Goal: Task Accomplishment & Management: Manage account settings

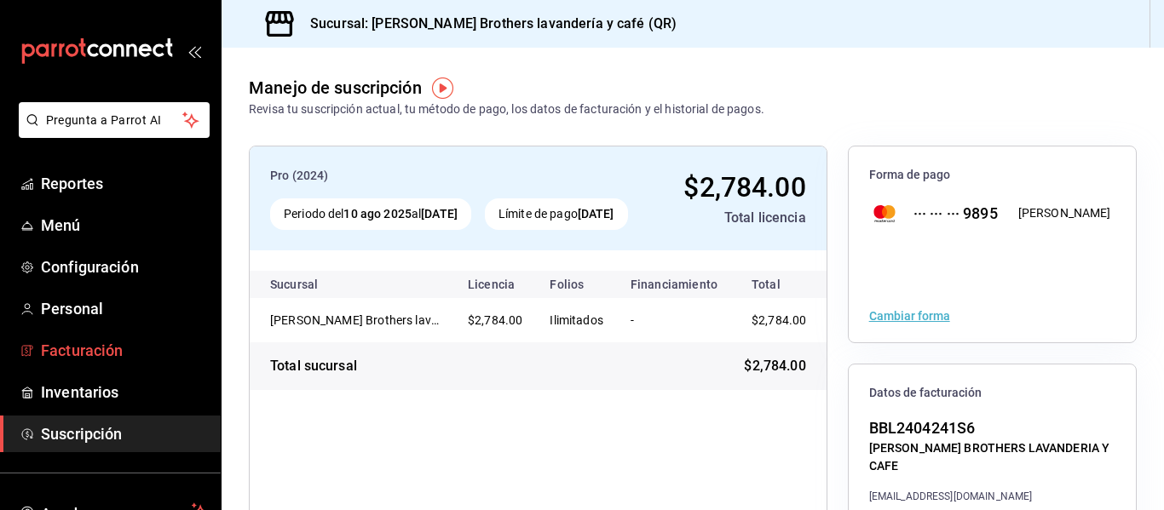
click at [107, 365] on link "Facturación" at bounding box center [110, 350] width 221 height 37
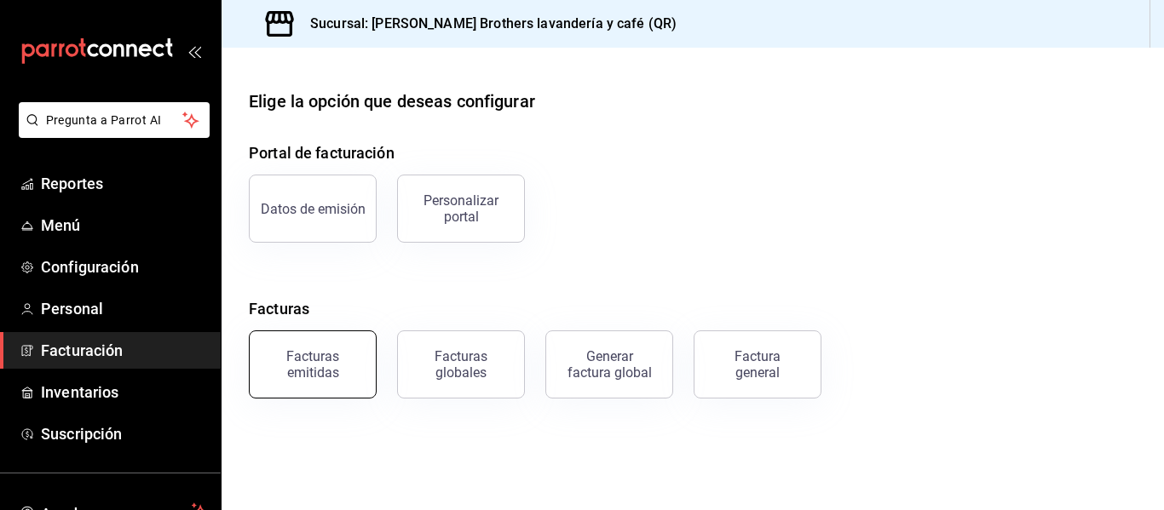
click at [356, 368] on div "Facturas emitidas" at bounding box center [313, 364] width 106 height 32
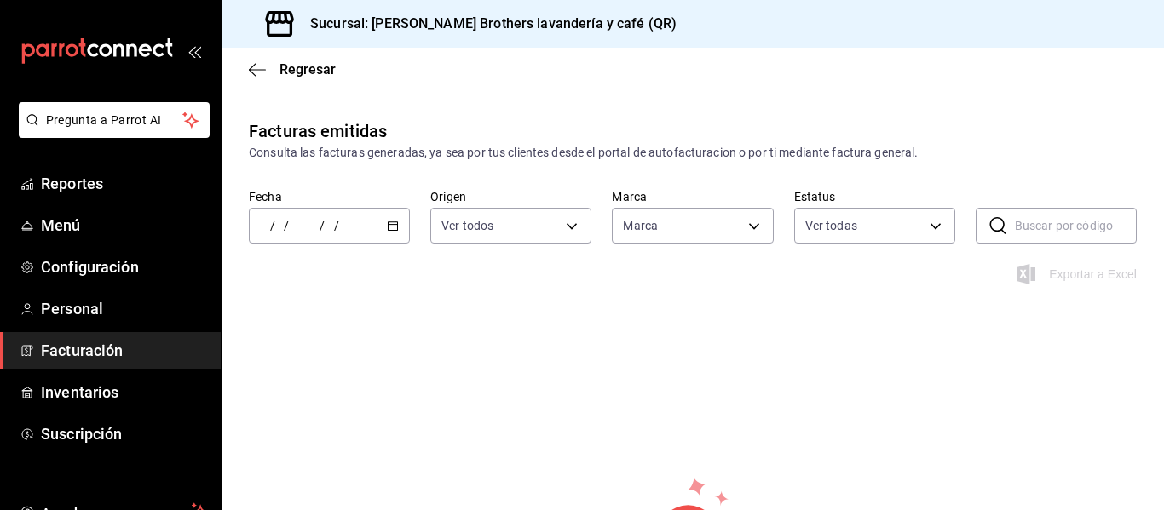
type input "824810f9-cc1c-4efb-9580-450200316bc0"
click at [247, 64] on div "Regresar" at bounding box center [692, 69] width 942 height 43
click at [266, 78] on div "Regresar" at bounding box center [692, 69] width 942 height 43
click at [259, 66] on icon "button" at bounding box center [257, 69] width 17 height 15
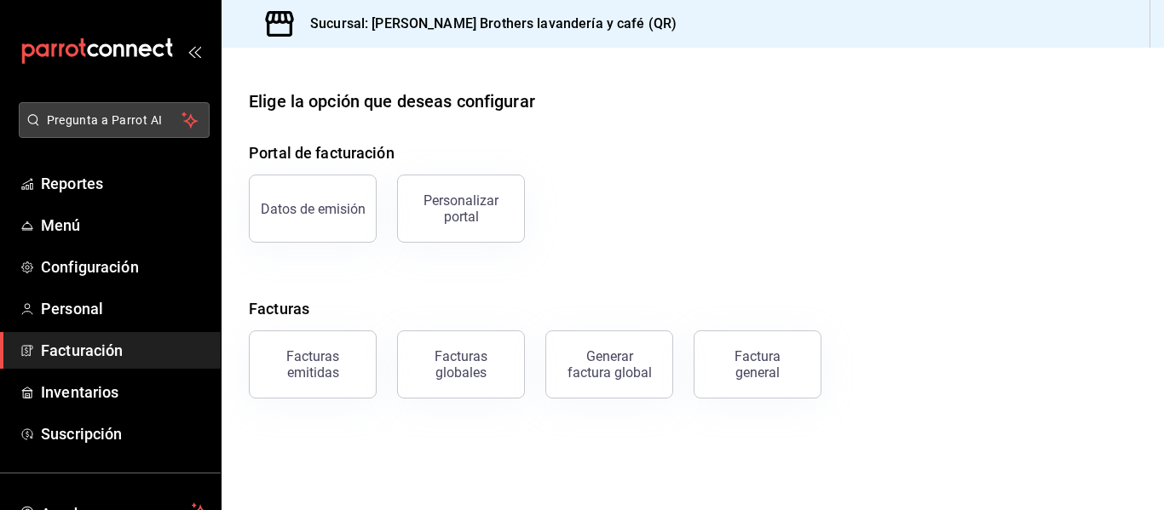
click at [143, 114] on span "Pregunta a Parrot AI" at bounding box center [114, 121] width 135 height 18
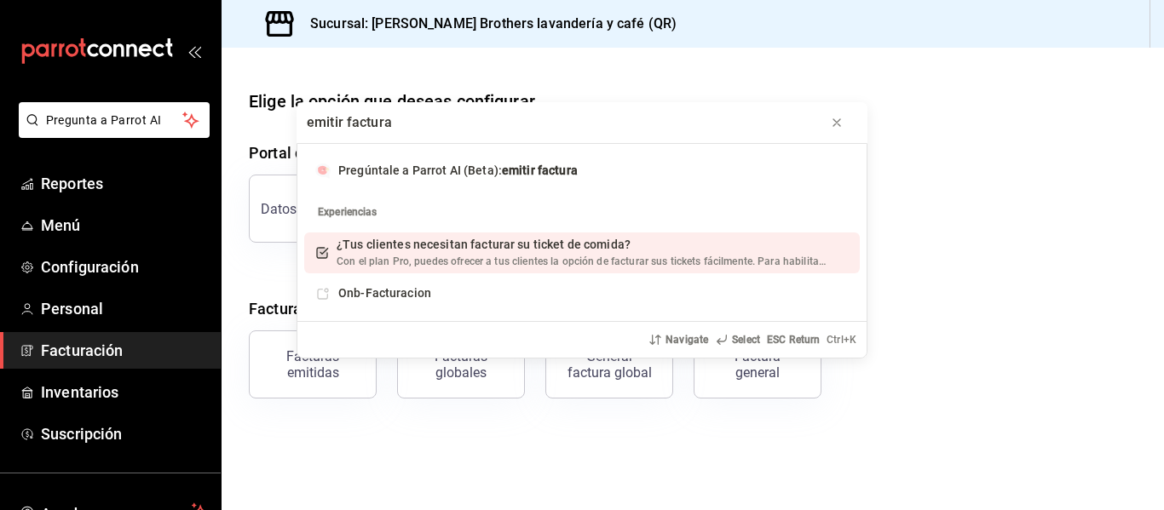
type input "emitir factura"
click at [510, 254] on div "¿Tus clientes necesitan facturar su ticket de comida?" at bounding box center [580, 245] width 489 height 18
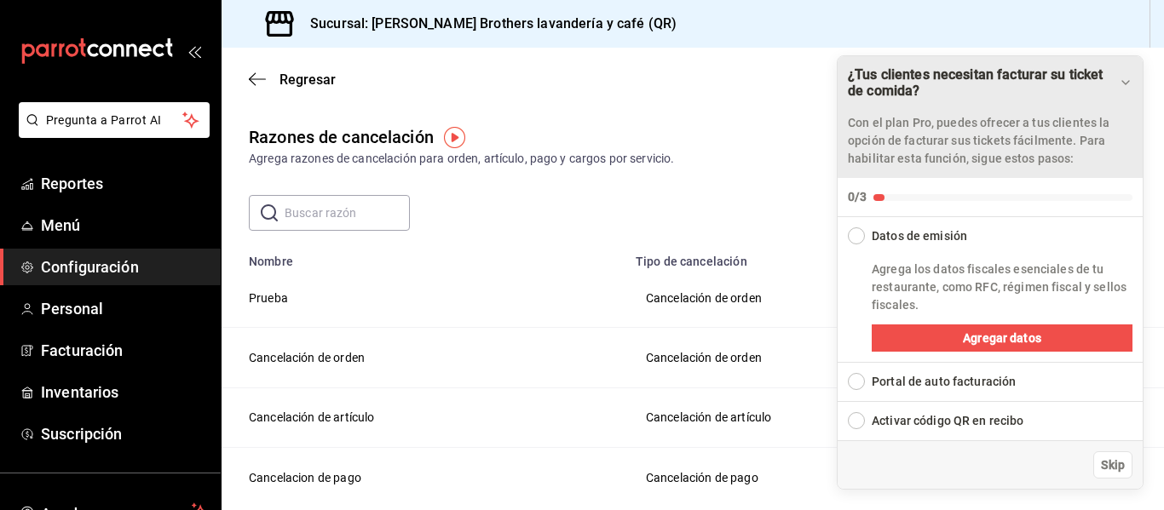
click at [1128, 74] on div "Drag to move checklist" at bounding box center [1126, 82] width 14 height 17
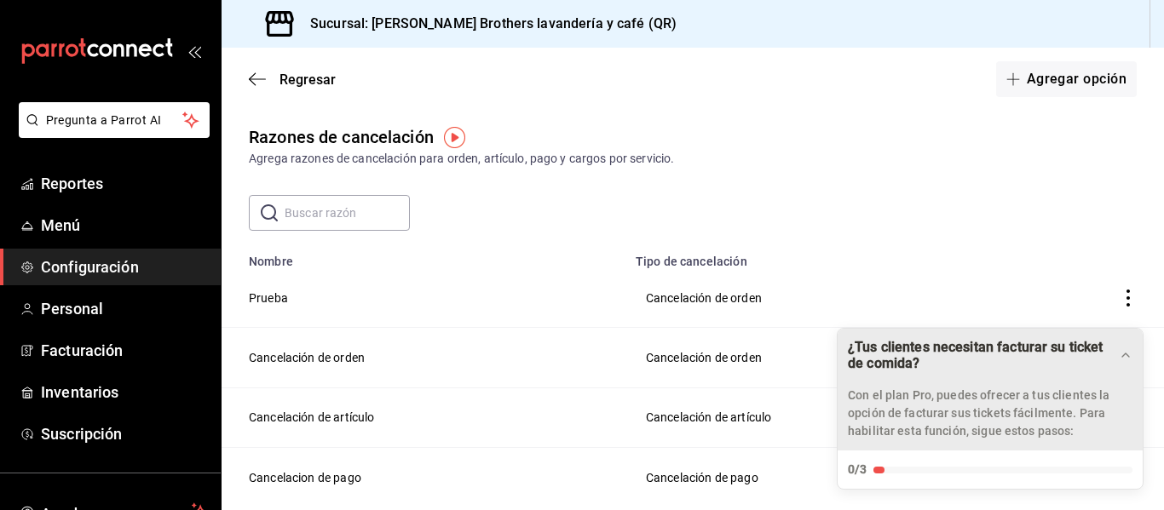
click at [946, 428] on p "Con el plan Pro, puedes ofrecer a tus clientes la opción de facturar sus ticket…" at bounding box center [990, 414] width 285 height 54
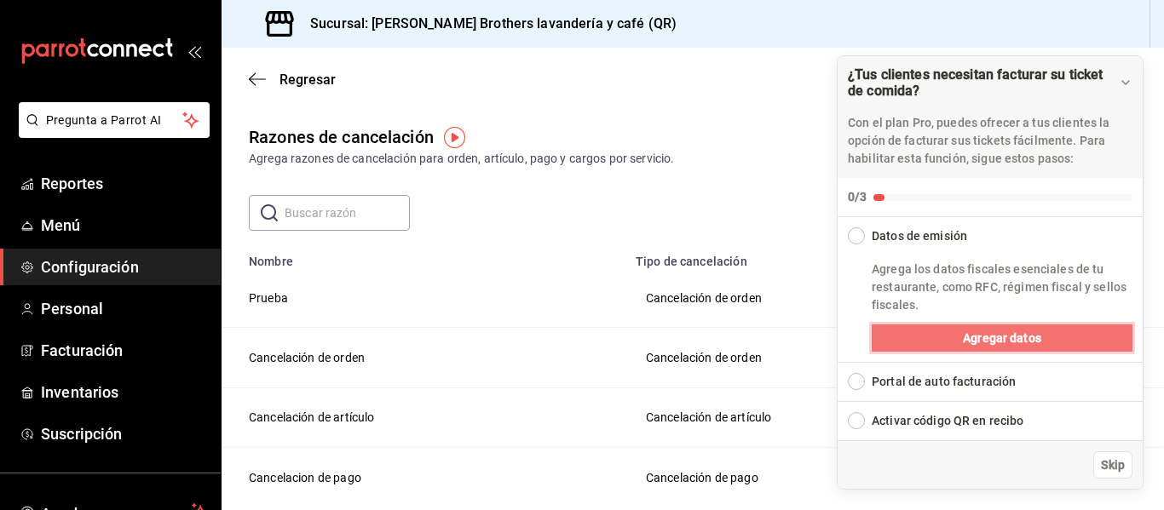
click at [939, 335] on button "Agregar datos" at bounding box center [1001, 338] width 261 height 27
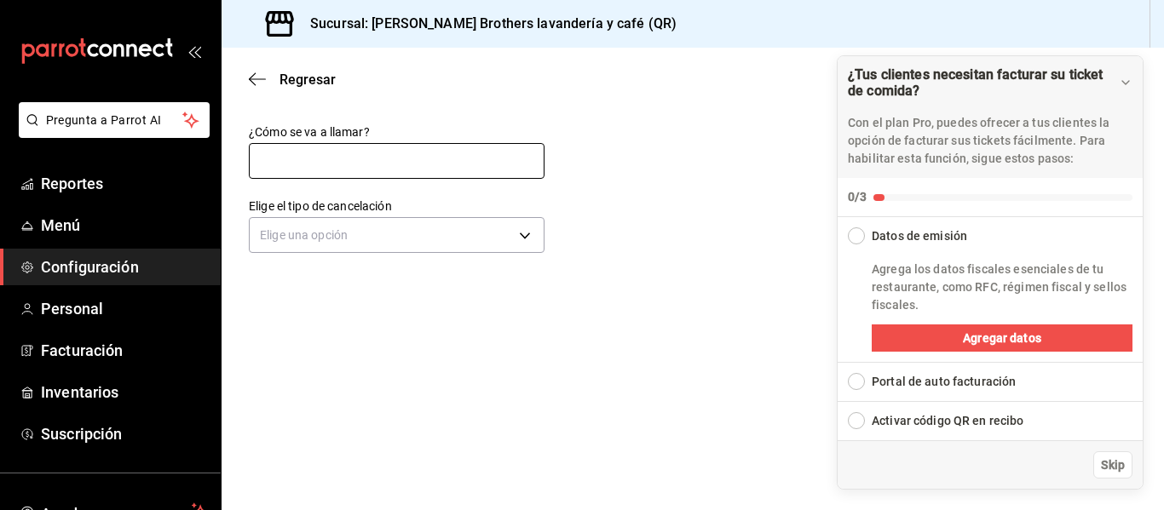
click at [359, 164] on input "text" at bounding box center [397, 161] width 296 height 36
type input "[PERSON_NAME] Brothers Lavanderia y Cafe"
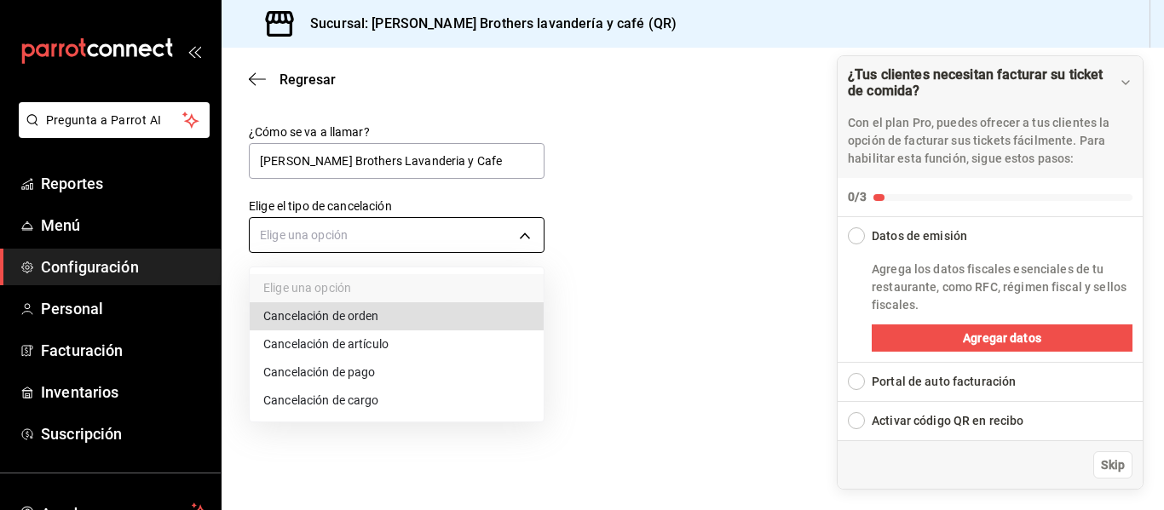
click at [365, 228] on body "Pregunta a Parrot AI Reportes Menú Configuración Personal Facturación Inventari…" at bounding box center [582, 255] width 1164 height 510
click at [731, 313] on div at bounding box center [582, 255] width 1164 height 510
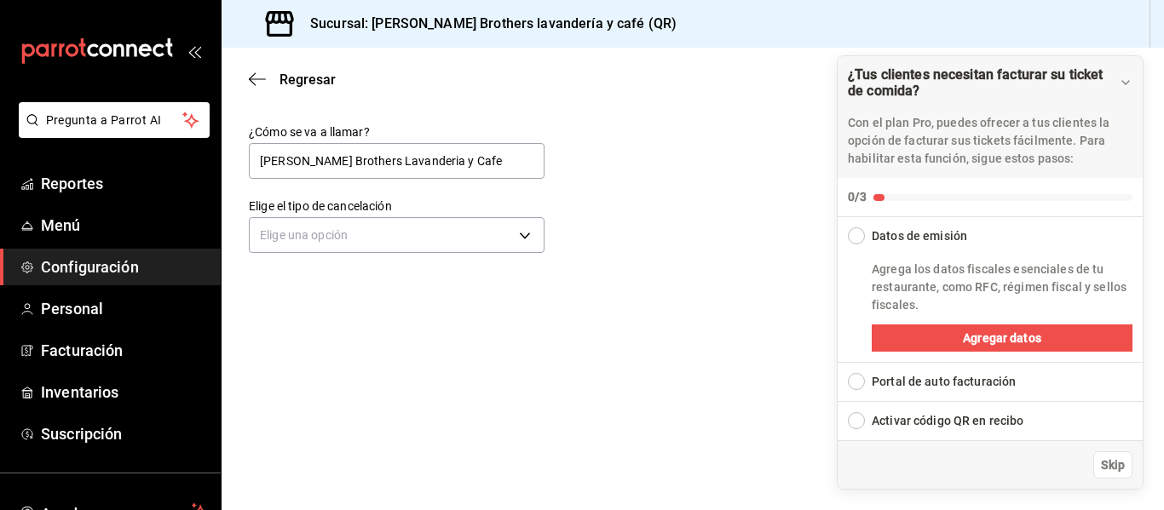
click at [800, 321] on main "Regresar Guardar ¿Cómo se va a llamar? [PERSON_NAME] Brothers Lavanderia y Cafe…" at bounding box center [692, 279] width 942 height 463
click at [463, 239] on body "Pregunta a Parrot AI Reportes Menú Configuración Personal Facturación Inventari…" at bounding box center [582, 255] width 1164 height 510
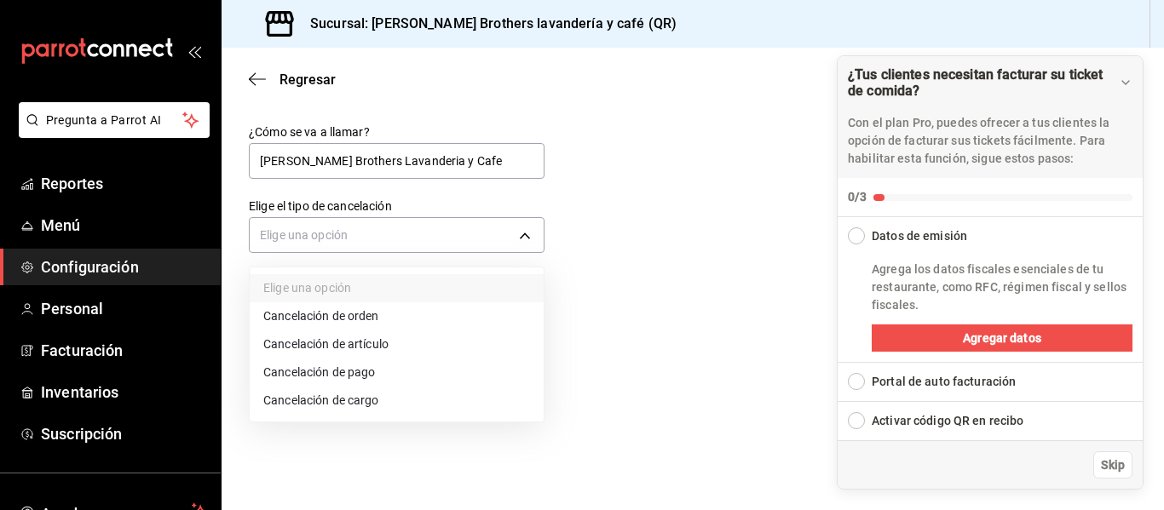
drag, startPoint x: 444, startPoint y: 316, endPoint x: 435, endPoint y: 393, distance: 77.1
click at [435, 393] on ul "Elige una opción Cancelación de orden Cancelación de artículo Cancelación de pa…" at bounding box center [397, 344] width 294 height 154
click at [437, 396] on li "Cancelación de cargo" at bounding box center [397, 401] width 294 height 28
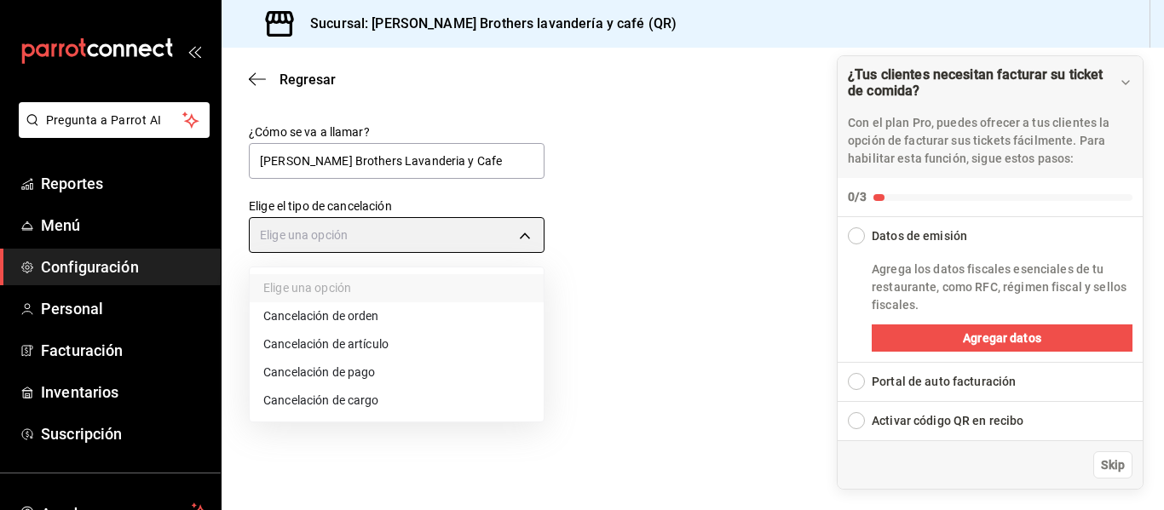
type input "SERVICE_CHARGE"
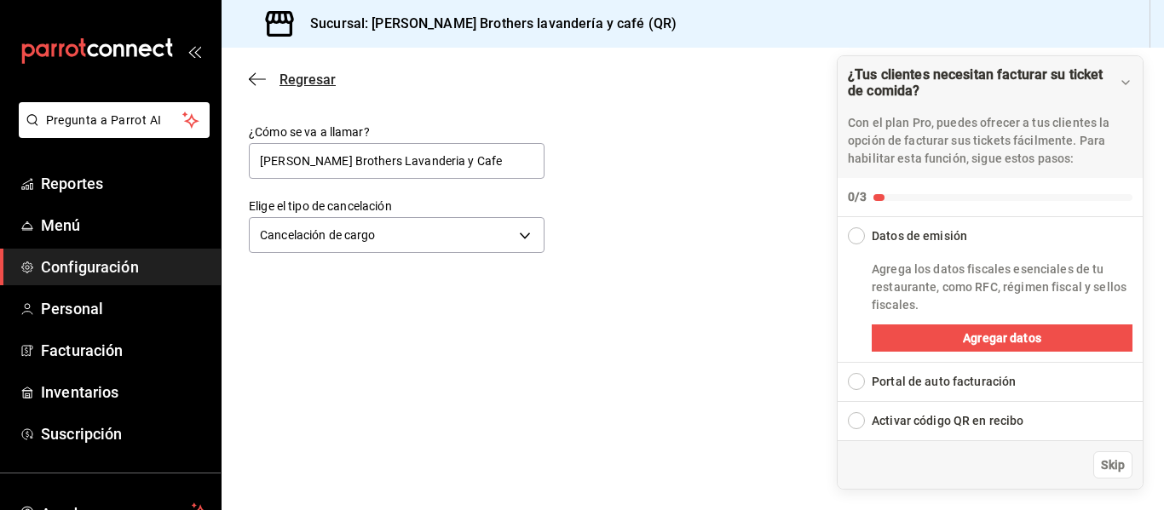
click at [253, 75] on icon "button" at bounding box center [252, 79] width 7 height 13
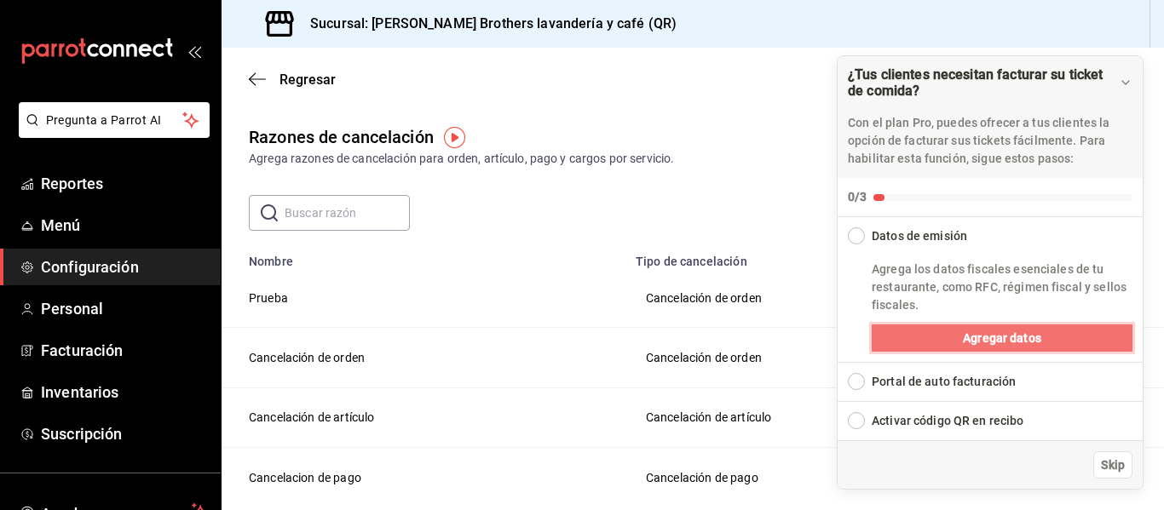
click at [979, 345] on span "Agregar datos" at bounding box center [1002, 339] width 78 height 18
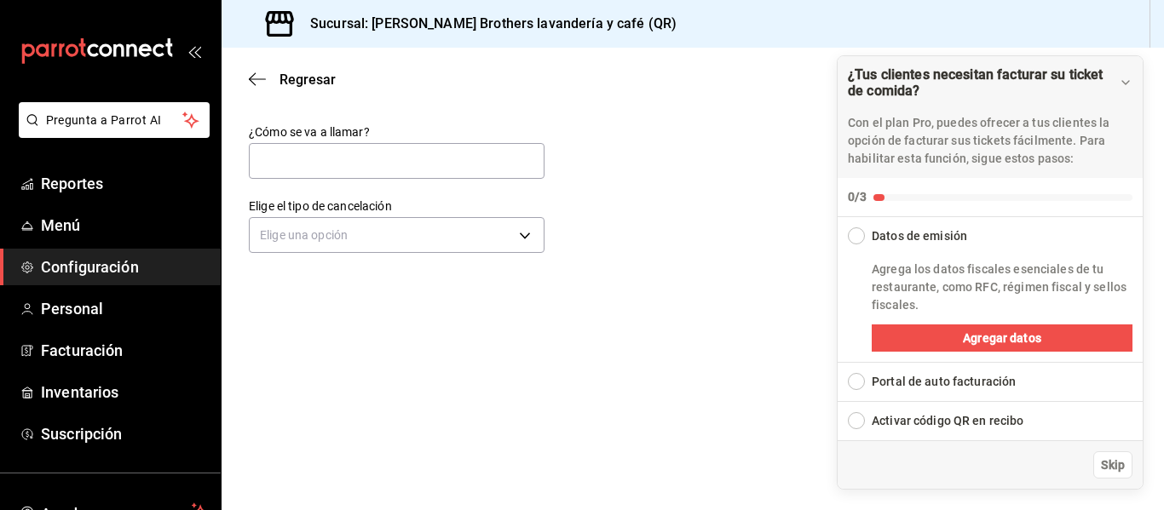
click at [860, 244] on div "Collapse Checklist" at bounding box center [856, 235] width 17 height 17
click at [366, 161] on input "text" at bounding box center [397, 161] width 296 height 36
type input "[PERSON_NAME] Brothers Lavanderia y Cafe"
click at [378, 216] on div "Elige una opción" at bounding box center [397, 232] width 296 height 45
click at [377, 235] on body "Pregunta a Parrot AI Reportes Menú Configuración Personal Facturación Inventari…" at bounding box center [582, 255] width 1164 height 510
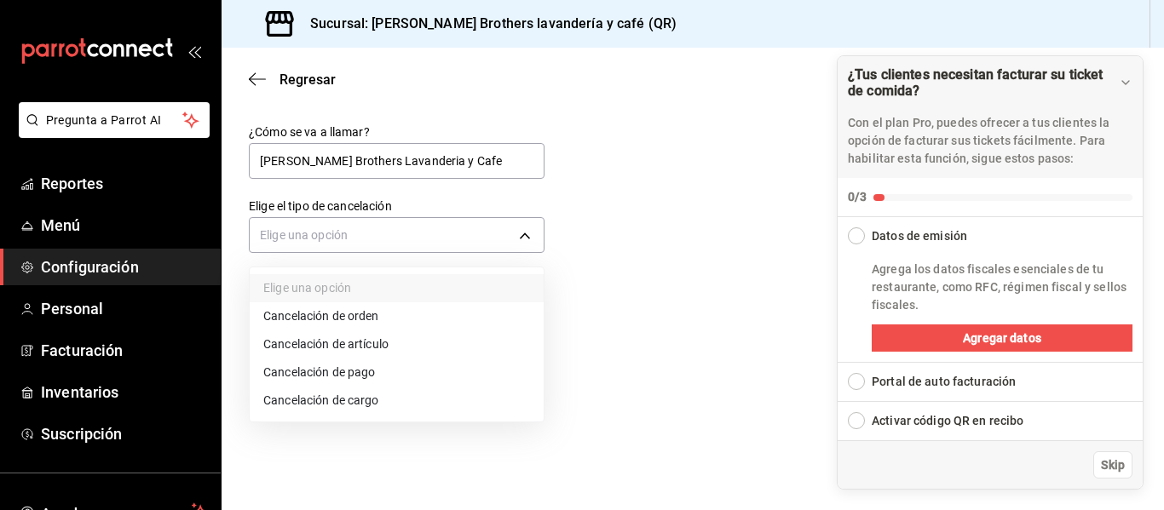
click at [371, 400] on li "Cancelación de cargo" at bounding box center [397, 401] width 294 height 28
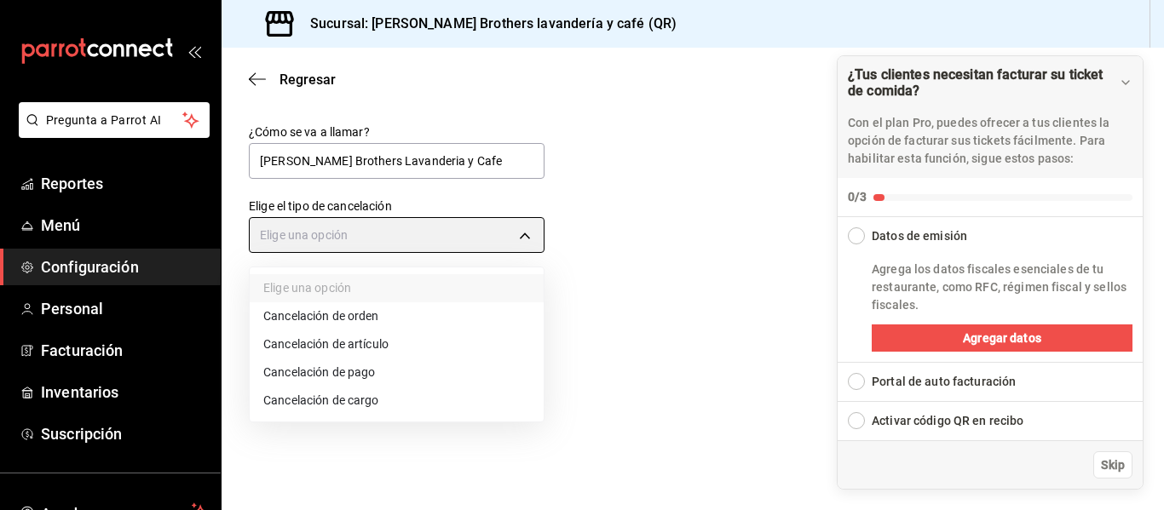
type input "SERVICE_CHARGE"
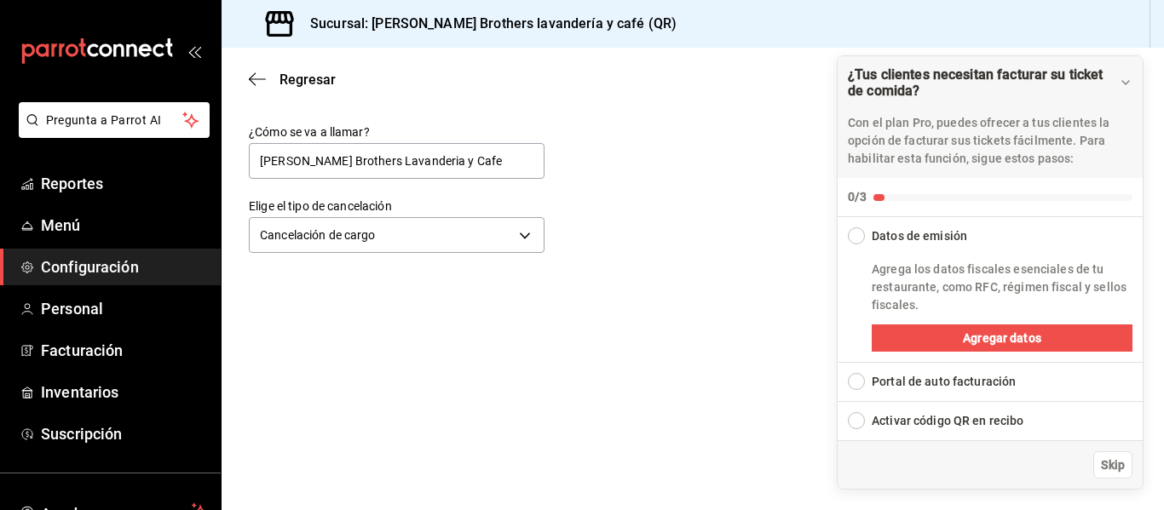
click at [252, 88] on div "Regresar Guardar" at bounding box center [692, 79] width 942 height 63
click at [864, 392] on div "Portal de auto facturación" at bounding box center [990, 382] width 307 height 38
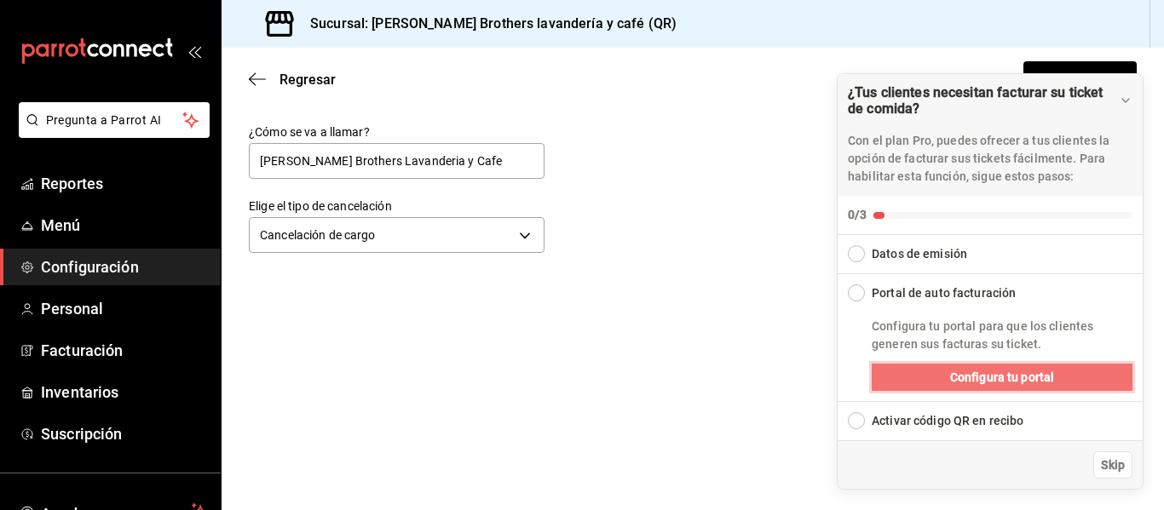
click at [896, 384] on button "Configura tu portal" at bounding box center [1001, 377] width 261 height 27
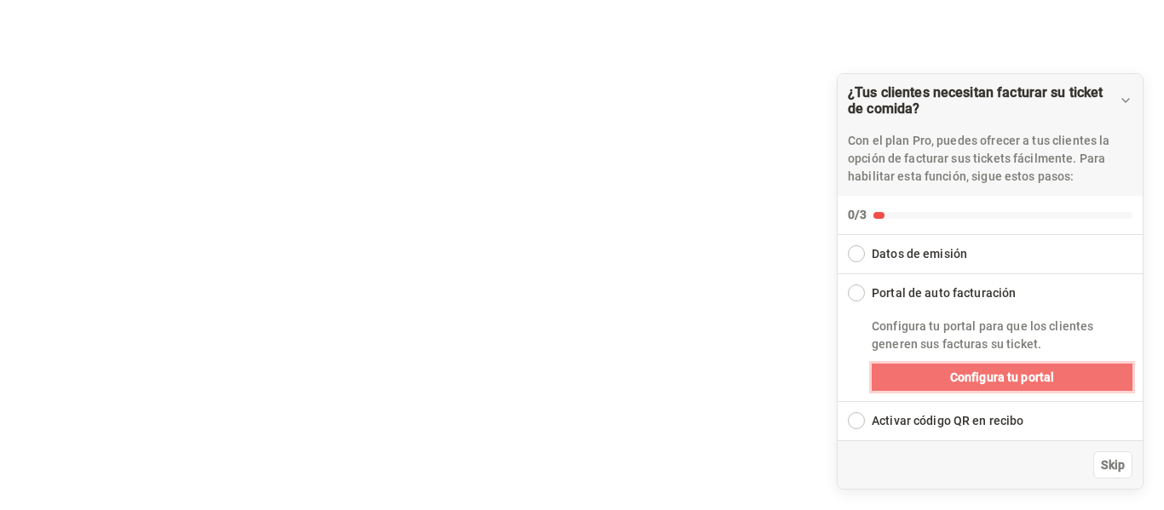
click at [1002, 376] on span "Configura tu portal" at bounding box center [1002, 378] width 105 height 18
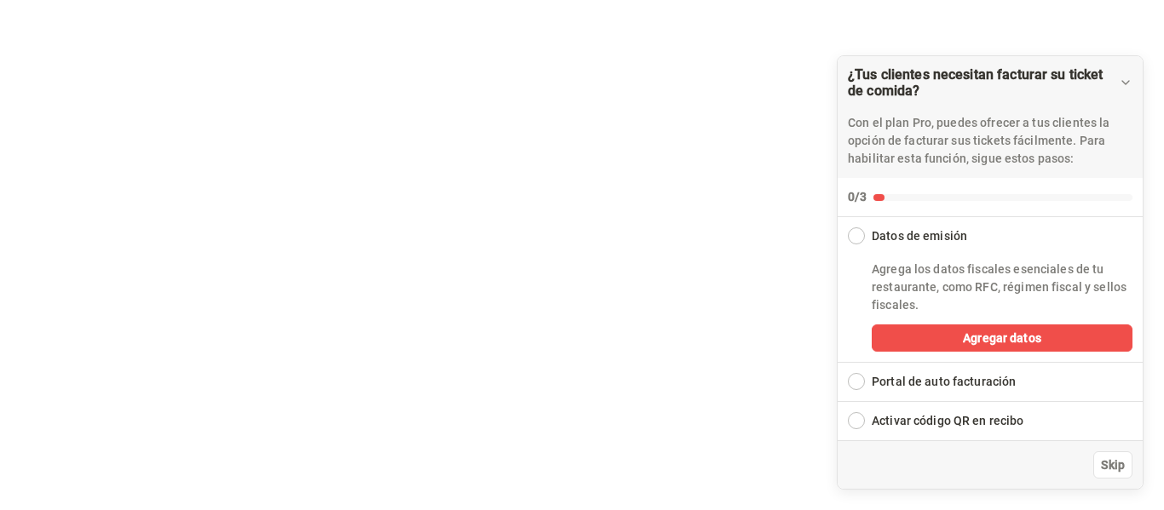
click at [916, 424] on div "Activar código QR en recibo" at bounding box center [947, 421] width 152 height 18
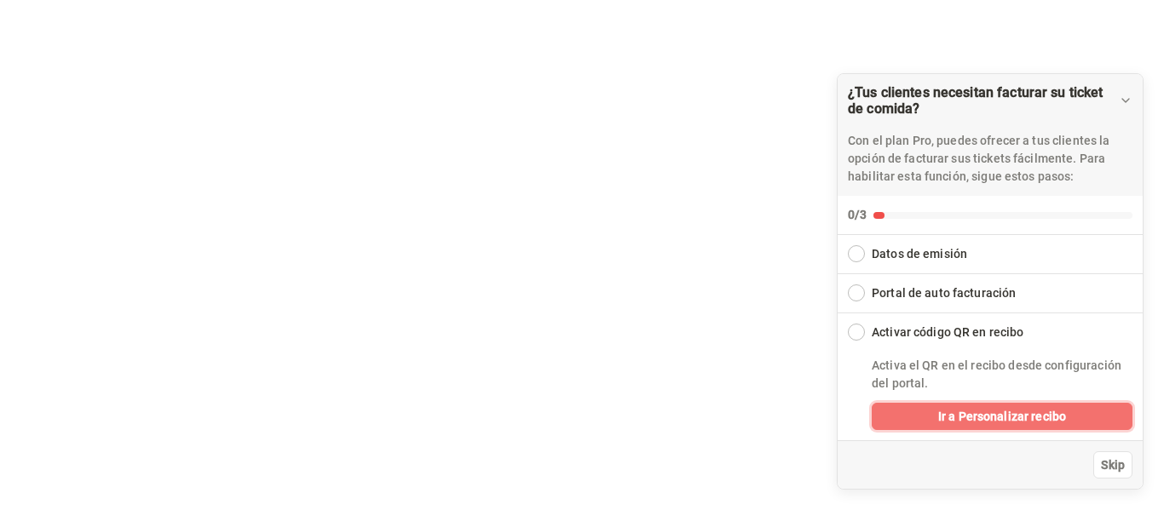
click at [907, 416] on button "Ir a Personalizar recibo" at bounding box center [1001, 416] width 261 height 27
click at [923, 417] on button "Ir a Personalizar recibo" at bounding box center [1001, 416] width 261 height 27
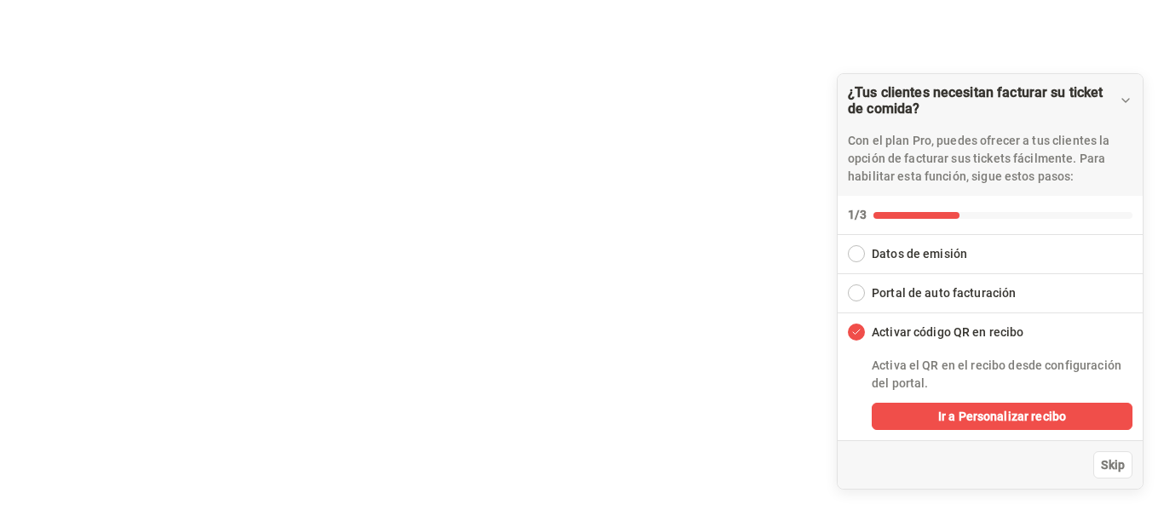
click at [878, 347] on div "Activa el QR en el recibo desde configuración del portal." at bounding box center [1001, 369] width 261 height 48
click at [942, 400] on div "Ir a Personalizar recibo" at bounding box center [1001, 413] width 261 height 34
drag, startPoint x: 935, startPoint y: 411, endPoint x: 1065, endPoint y: 423, distance: 130.0
click at [935, 416] on button "Ir a Personalizar recibo" at bounding box center [1001, 416] width 261 height 27
click at [1113, 463] on span "Skip" at bounding box center [1113, 466] width 24 height 18
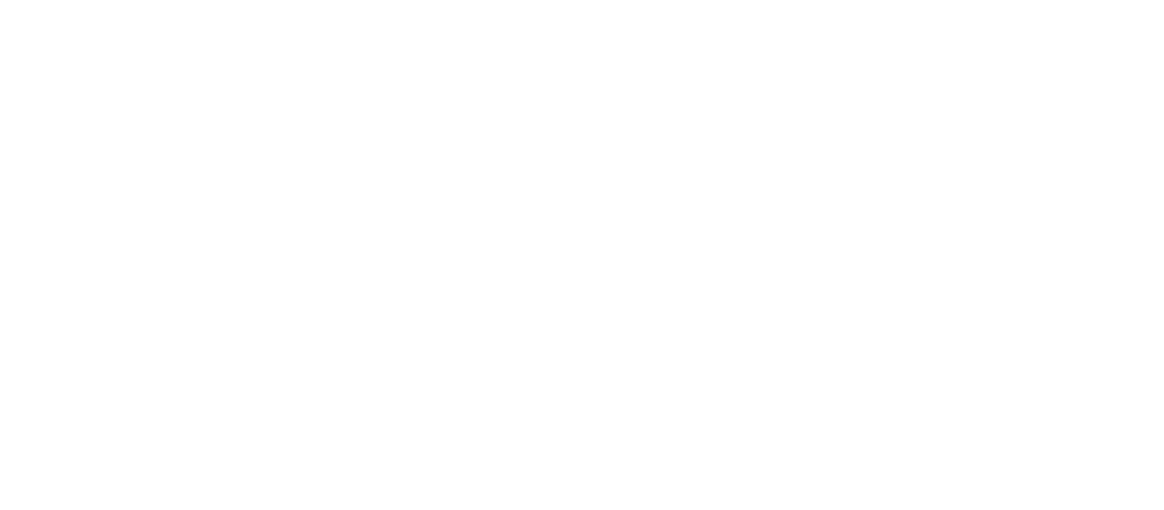
click at [475, 0] on html "GANA 1 MES GRATIS EN TU SUSCRIPCIÓN AQUÍ ¿Recuerdas cómo empezó tu restaurante?…" at bounding box center [582, 0] width 1164 height 0
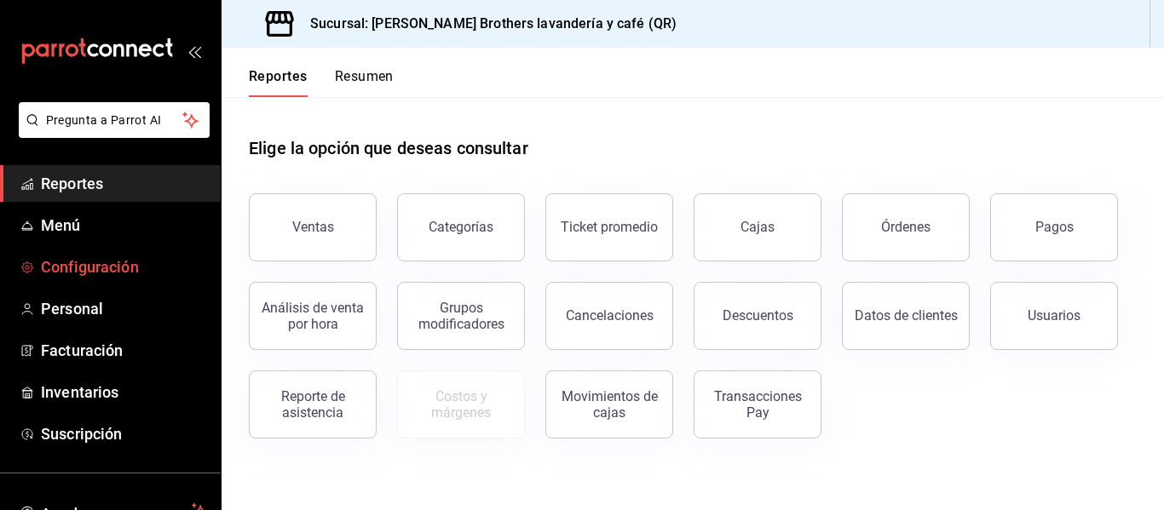
click at [97, 273] on span "Configuración" at bounding box center [124, 267] width 166 height 23
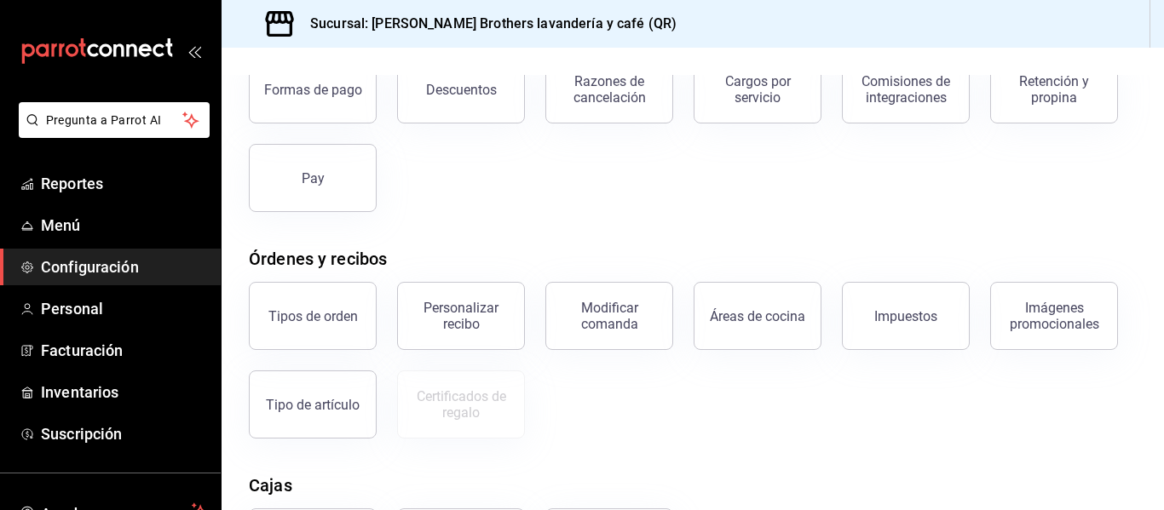
scroll to position [170, 0]
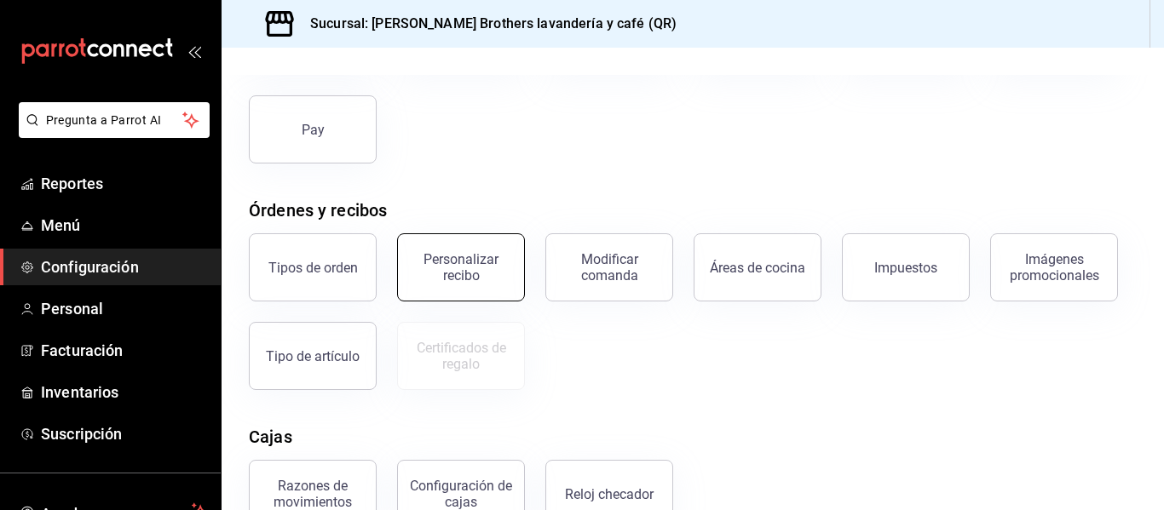
click at [477, 294] on button "Personalizar recibo" at bounding box center [461, 267] width 128 height 68
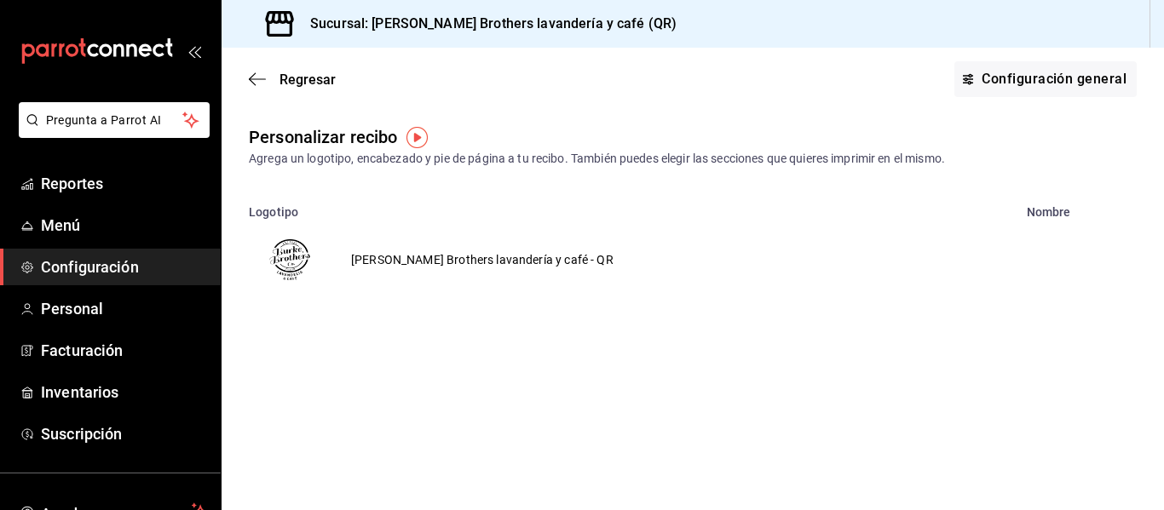
click at [421, 136] on img "button" at bounding box center [416, 137] width 21 height 21
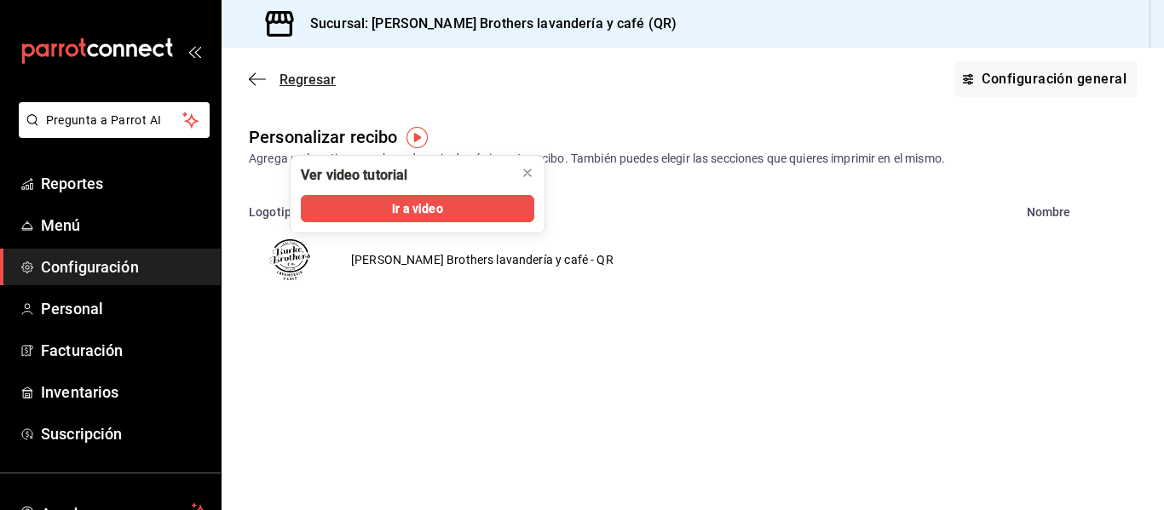
click at [302, 81] on span "Regresar" at bounding box center [307, 80] width 56 height 16
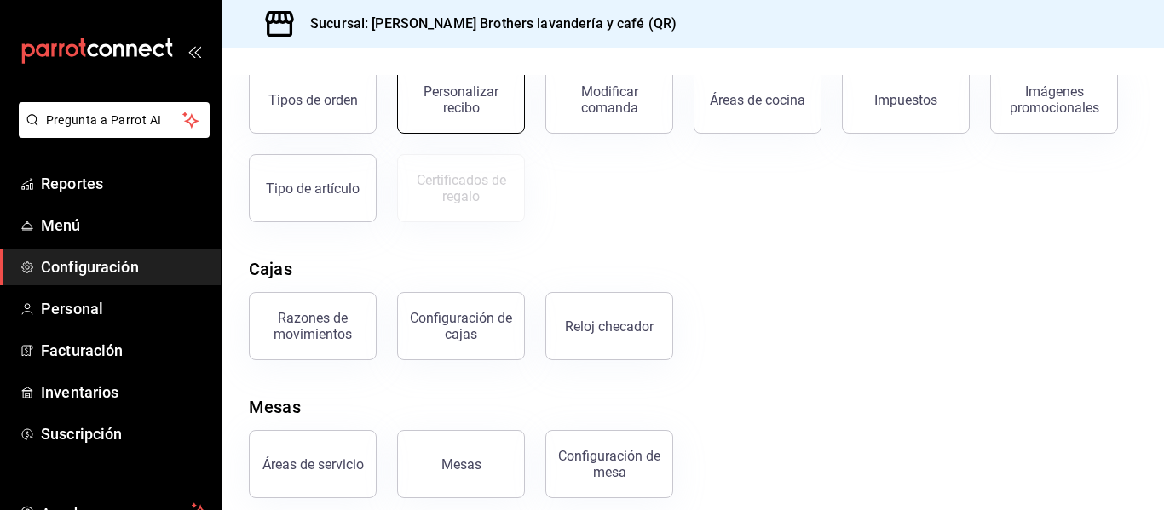
scroll to position [341, 0]
click at [457, 120] on button "Personalizar recibo" at bounding box center [461, 97] width 128 height 68
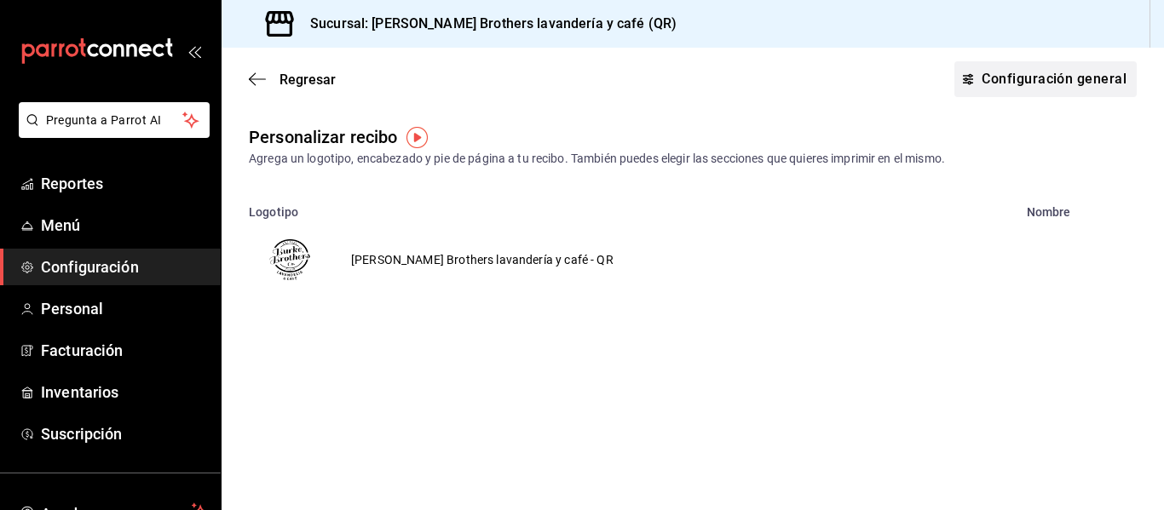
click at [1068, 82] on button "Configuración general" at bounding box center [1045, 79] width 182 height 36
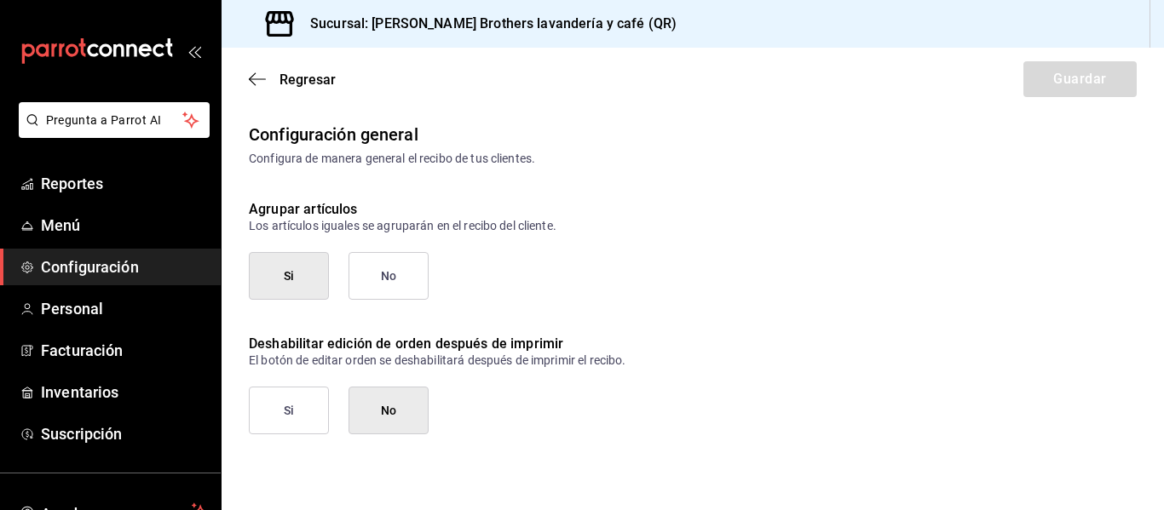
click at [261, 90] on div "Regresar Guardar" at bounding box center [692, 79] width 942 height 63
click at [259, 80] on icon "button" at bounding box center [257, 79] width 17 height 15
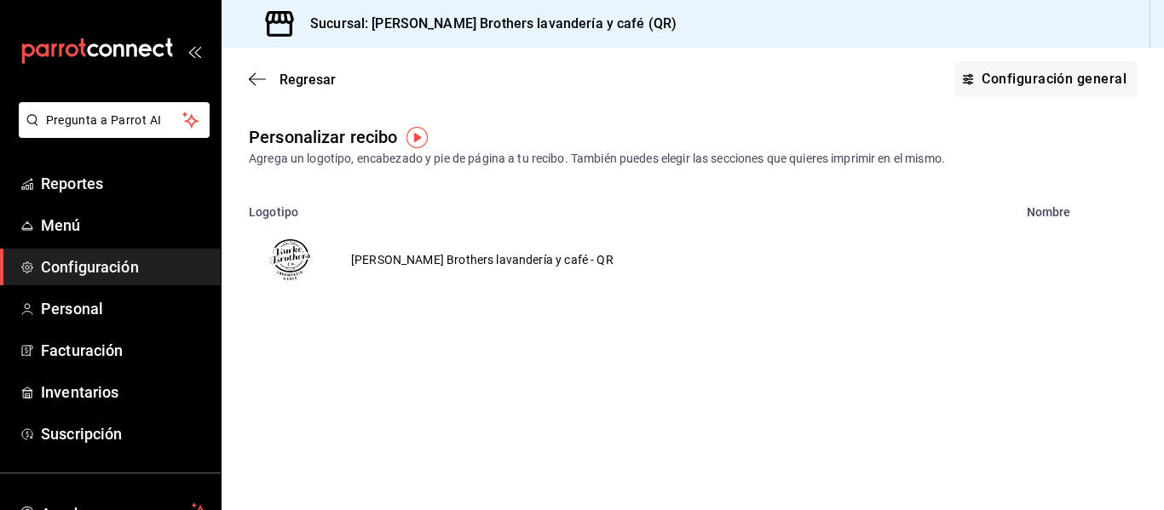
click at [298, 254] on img "voidReasonsTable" at bounding box center [289, 259] width 41 height 41
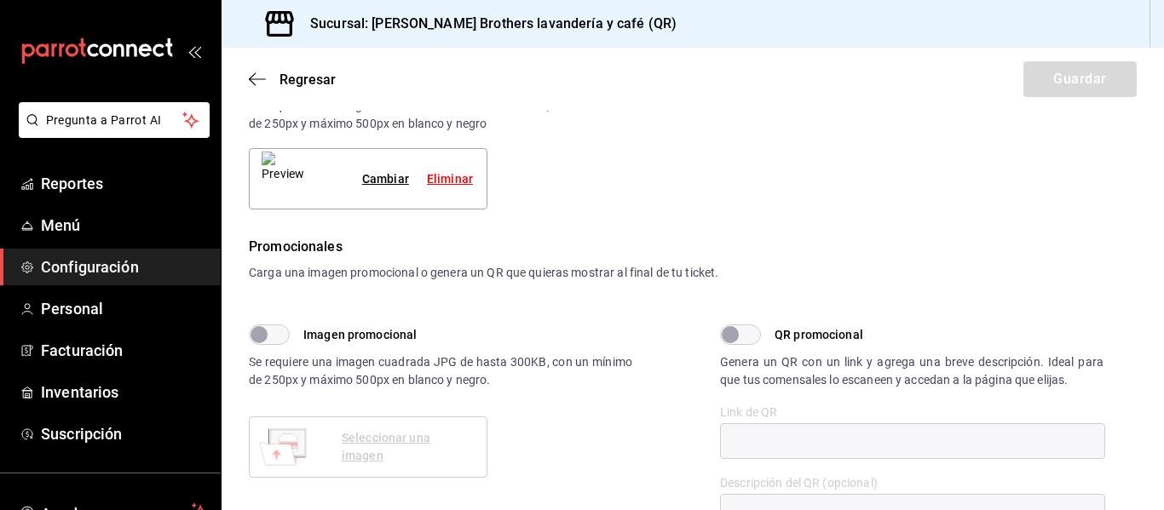
type textarea "x"
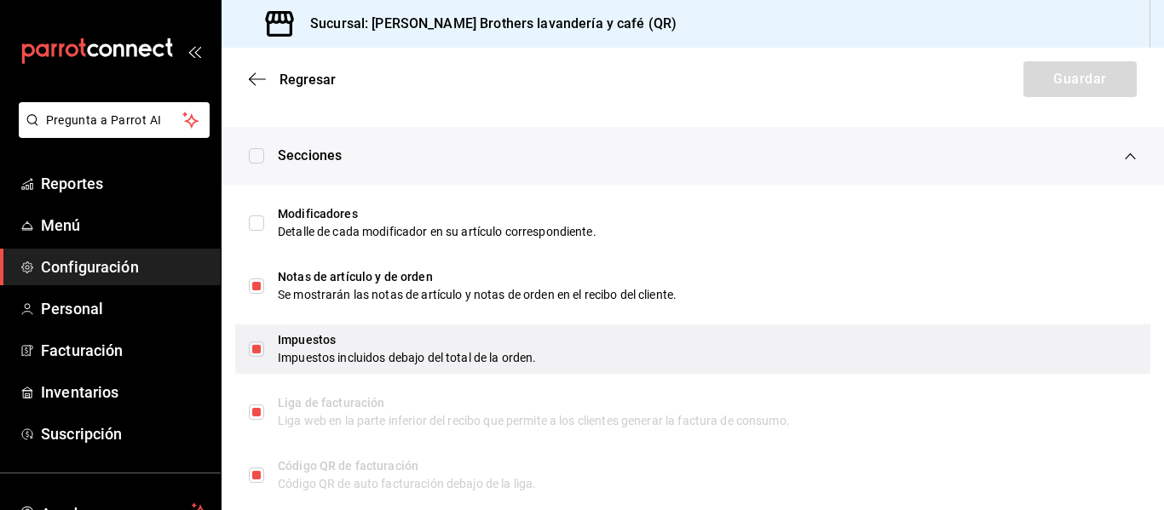
scroll to position [928, 0]
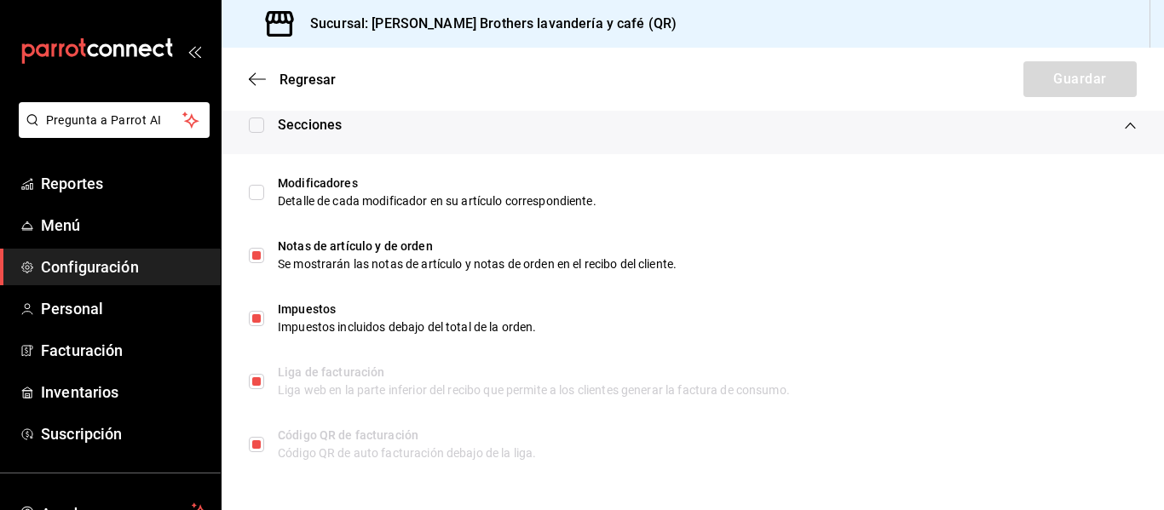
click at [259, 92] on div "Regresar Guardar" at bounding box center [692, 79] width 942 height 63
click at [260, 84] on icon "button" at bounding box center [257, 79] width 17 height 15
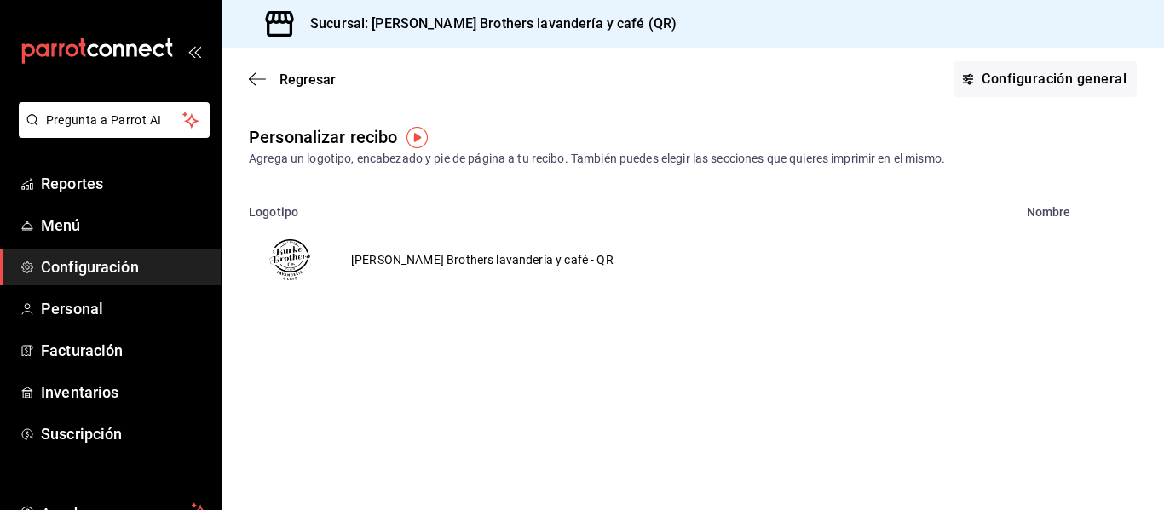
click at [260, 84] on icon "button" at bounding box center [257, 79] width 17 height 15
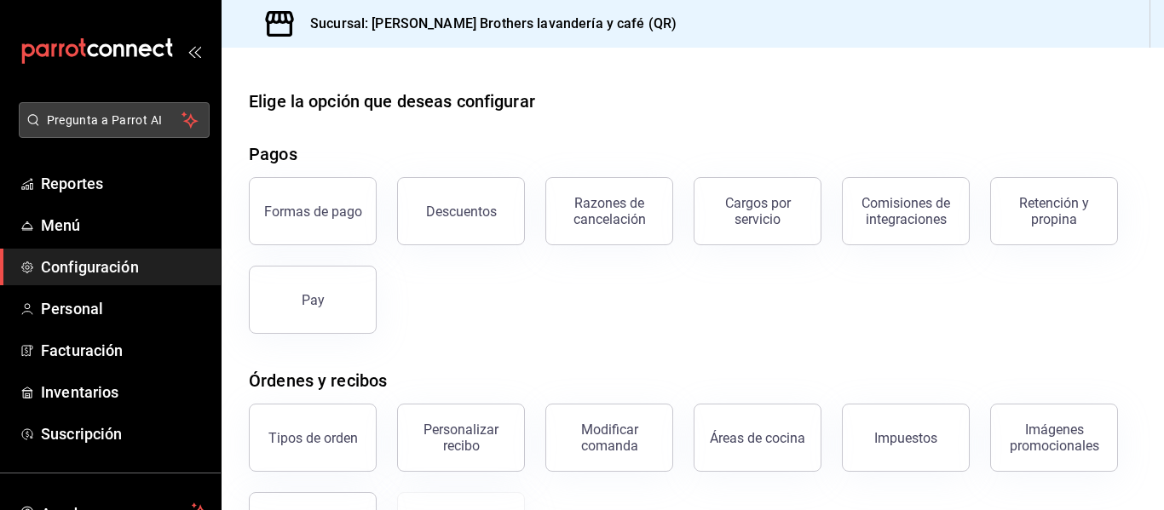
click at [92, 121] on span "Pregunta a Parrot AI" at bounding box center [114, 121] width 135 height 18
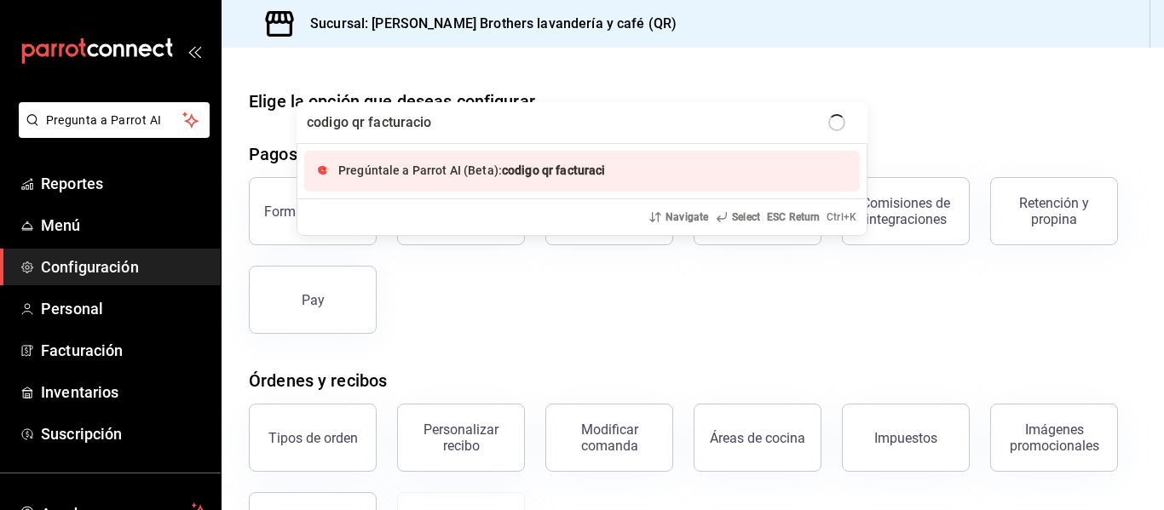
type input "codigo qr facturacion"
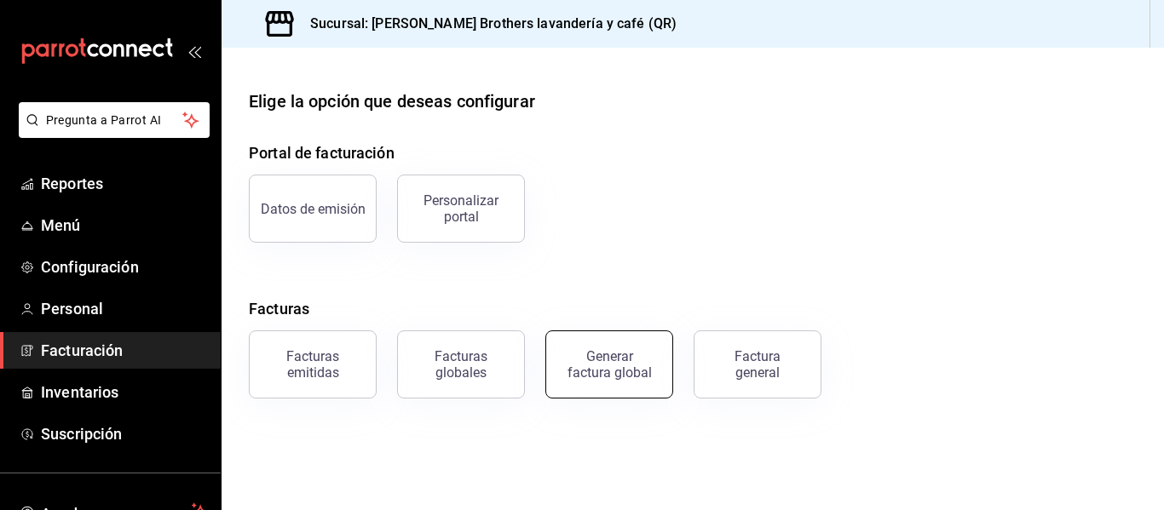
click at [618, 383] on button "Generar factura global" at bounding box center [609, 365] width 128 height 68
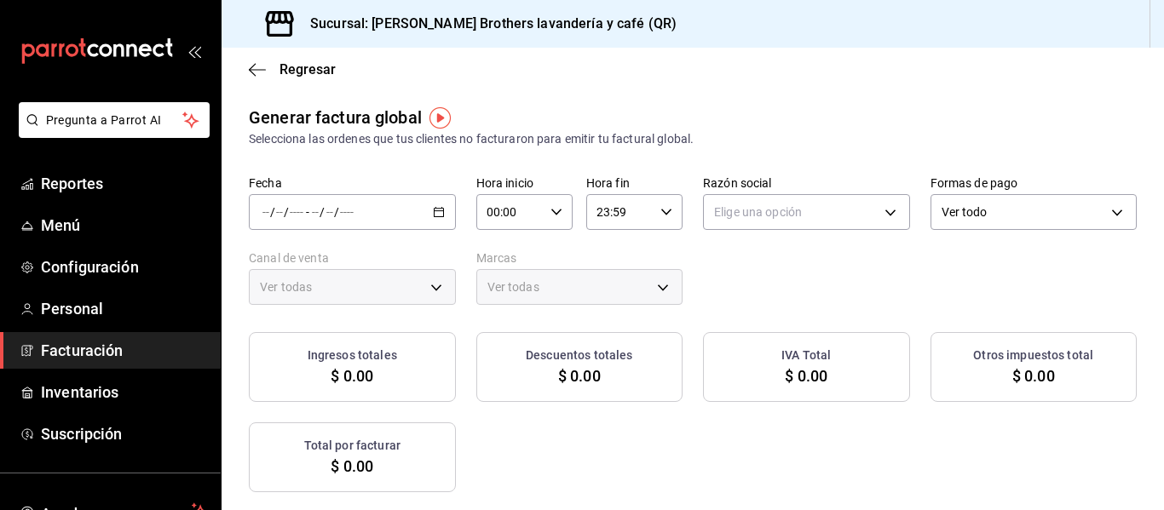
type input "PARROT,UBER_EATS,RAPPI,DIDI_FOOD,ONLINE"
click at [253, 77] on icon "button" at bounding box center [257, 69] width 17 height 15
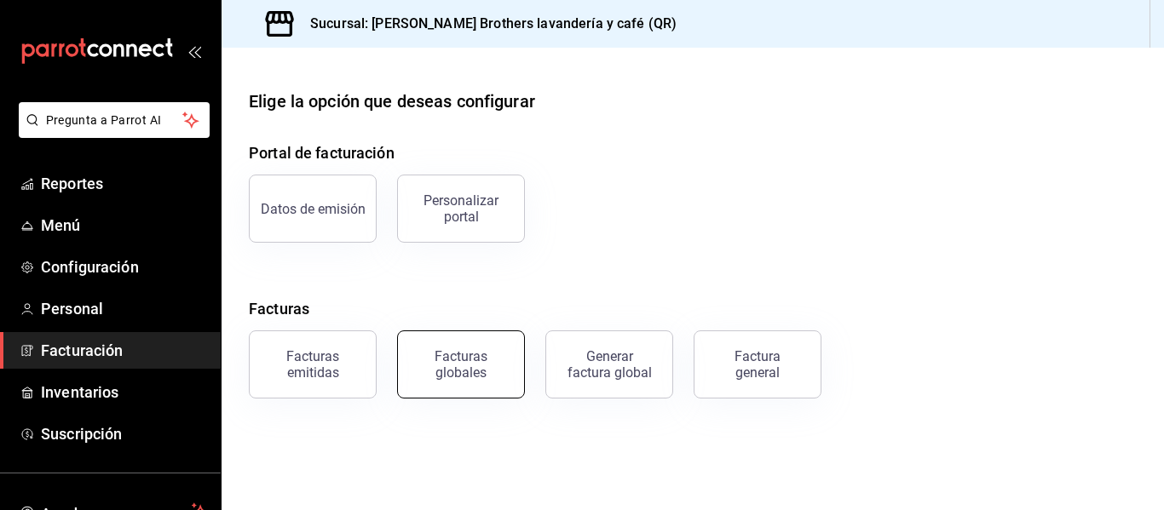
click at [497, 384] on button "Facturas globales" at bounding box center [461, 365] width 128 height 68
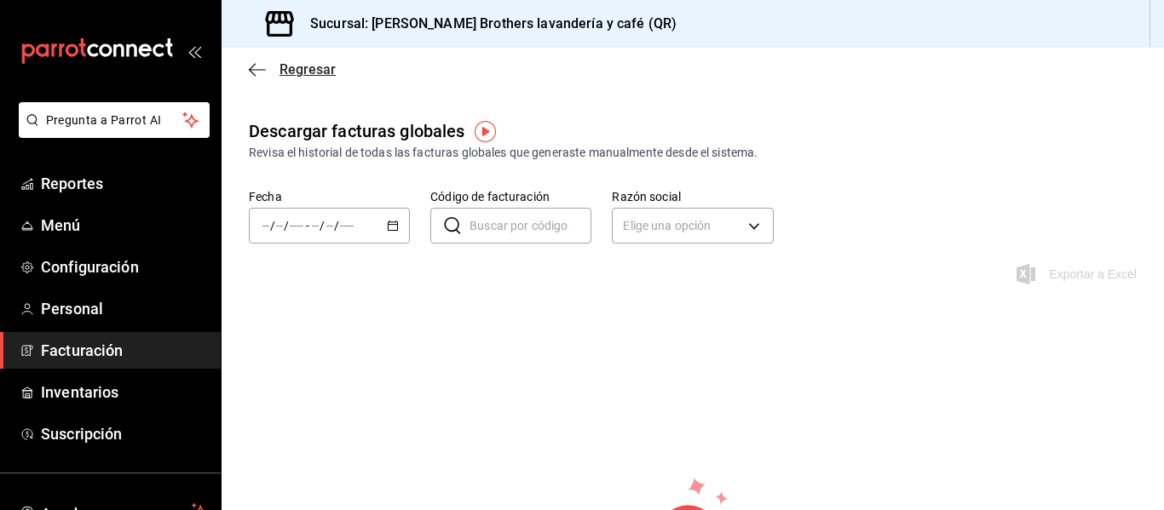
click at [256, 68] on icon "button" at bounding box center [257, 69] width 17 height 15
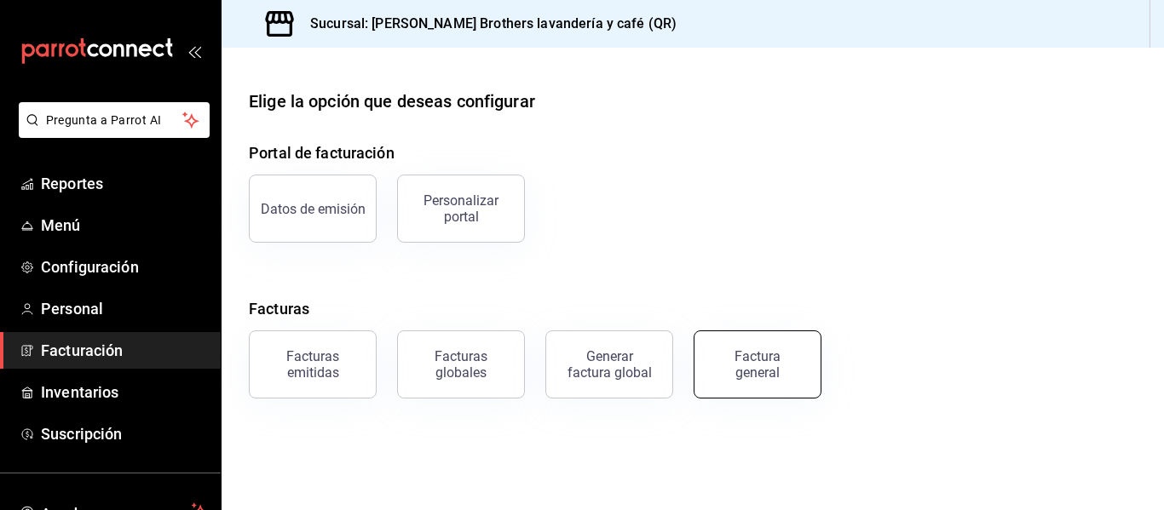
click at [721, 371] on div "Factura general" at bounding box center [757, 364] width 85 height 32
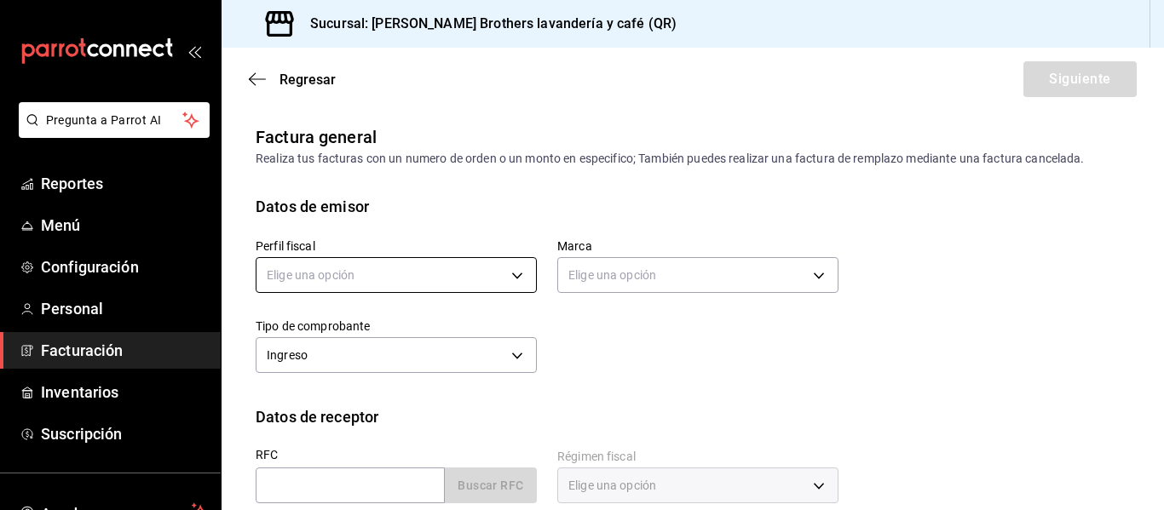
click at [400, 269] on body "Pregunta a Parrot AI Reportes Menú Configuración Personal Facturación Inventari…" at bounding box center [582, 255] width 1164 height 510
click at [402, 317] on ul "Elige una opción" at bounding box center [393, 330] width 275 height 45
click at [400, 327] on ul "Elige una opción" at bounding box center [393, 330] width 275 height 45
click at [401, 322] on ul "Elige una opción" at bounding box center [393, 330] width 275 height 45
click at [428, 269] on div at bounding box center [582, 255] width 1164 height 510
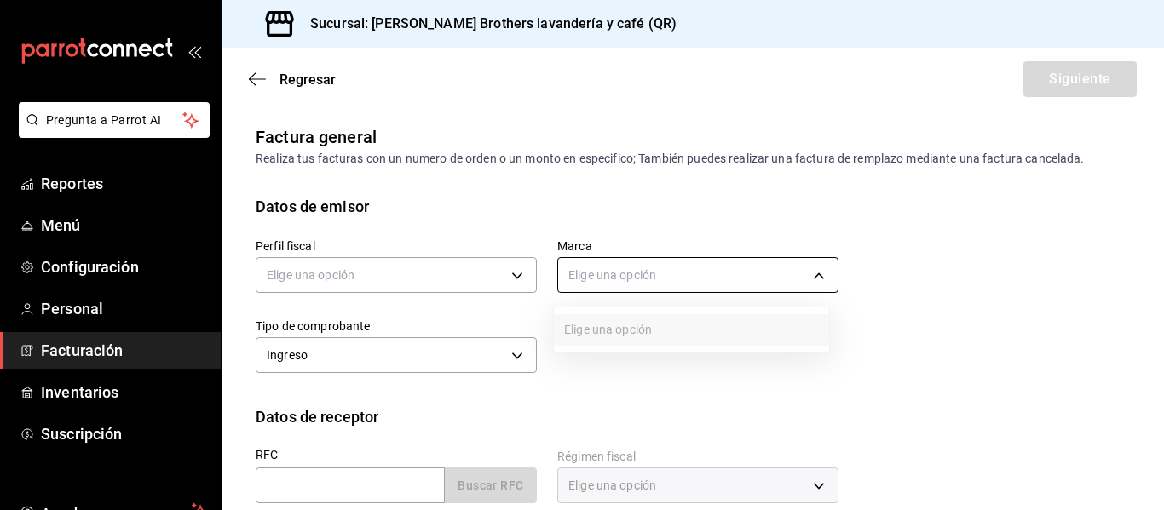
click at [601, 263] on body "Pregunta a Parrot AI Reportes Menú Configuración Personal Facturación Inventari…" at bounding box center [582, 255] width 1164 height 510
click at [601, 263] on div at bounding box center [582, 255] width 1164 height 510
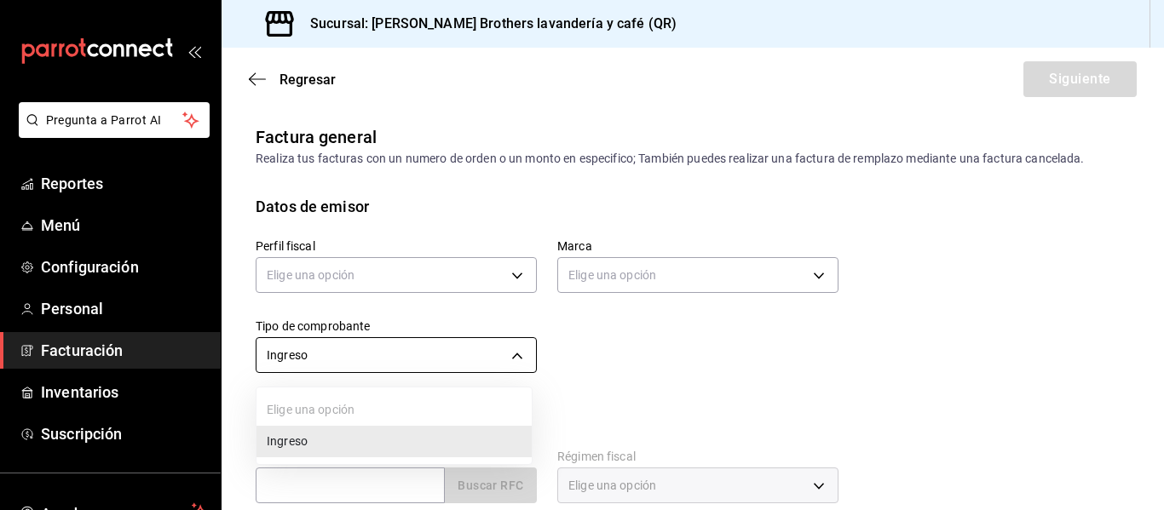
click at [442, 348] on body "Pregunta a Parrot AI Reportes Menú Configuración Personal Facturación Inventari…" at bounding box center [582, 255] width 1164 height 510
click at [442, 348] on div at bounding box center [582, 255] width 1164 height 510
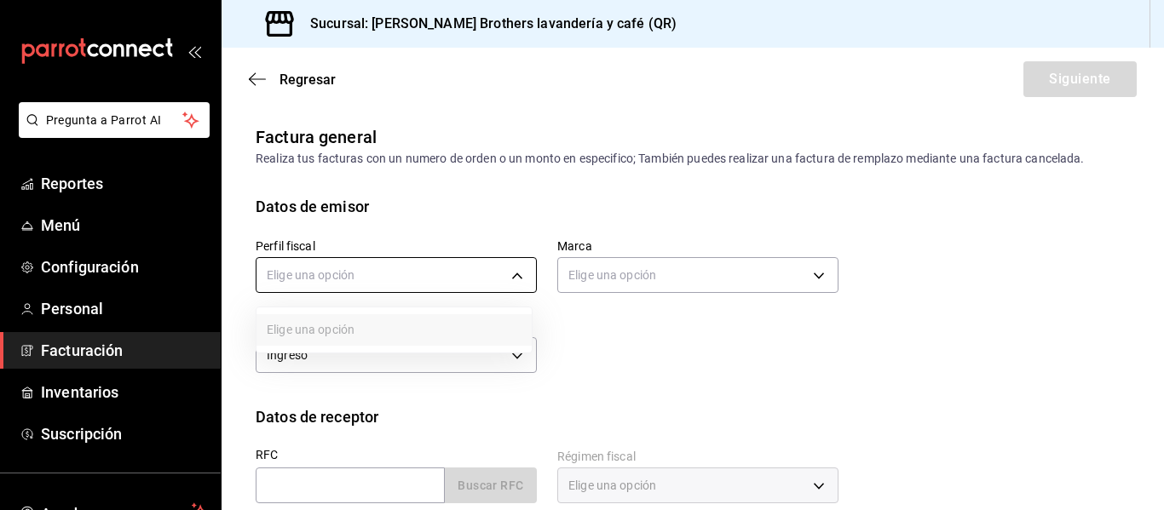
click at [440, 279] on body "Pregunta a Parrot AI Reportes Menú Configuración Personal Facturación Inventari…" at bounding box center [582, 255] width 1164 height 510
click at [417, 315] on ul "Elige una opción" at bounding box center [393, 330] width 275 height 45
click at [382, 341] on ul "Elige una opción" at bounding box center [393, 330] width 275 height 45
click at [378, 335] on ul "Elige una opción" at bounding box center [393, 330] width 275 height 45
click at [359, 257] on div at bounding box center [582, 255] width 1164 height 510
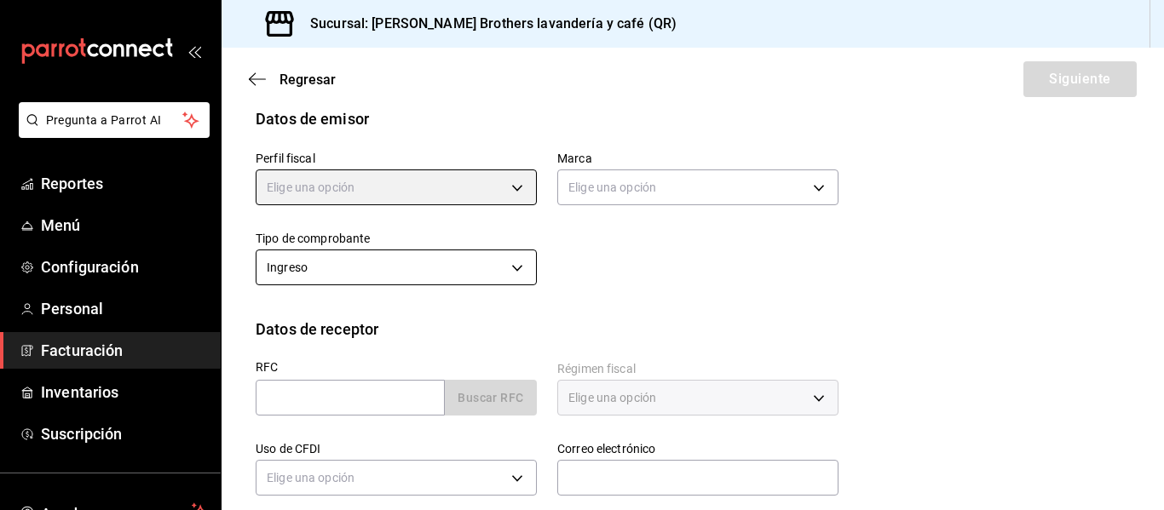
scroll to position [170, 0]
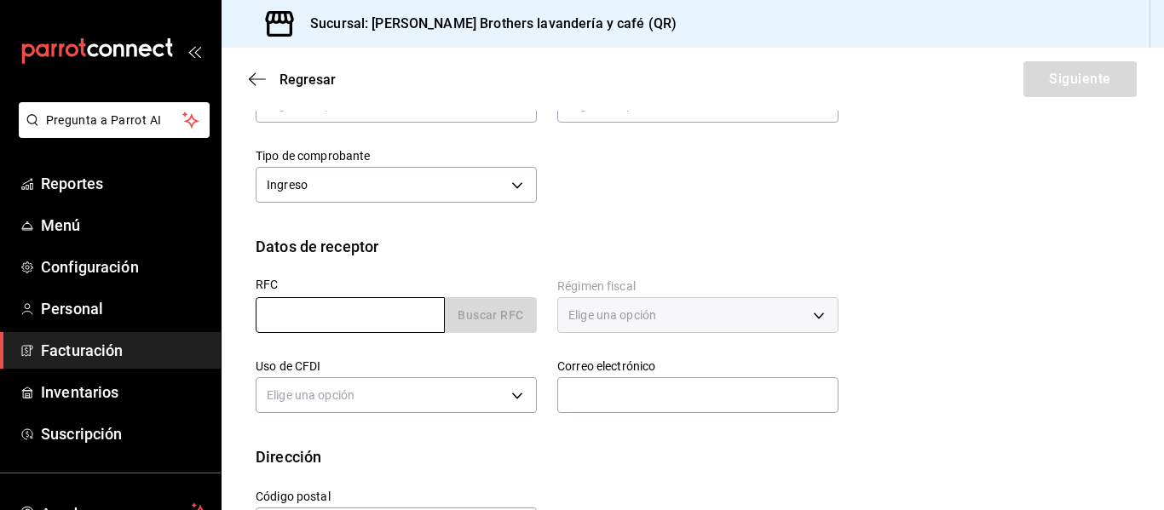
click at [365, 328] on input "text" at bounding box center [350, 315] width 189 height 36
paste input "AIPE661205JZ3"
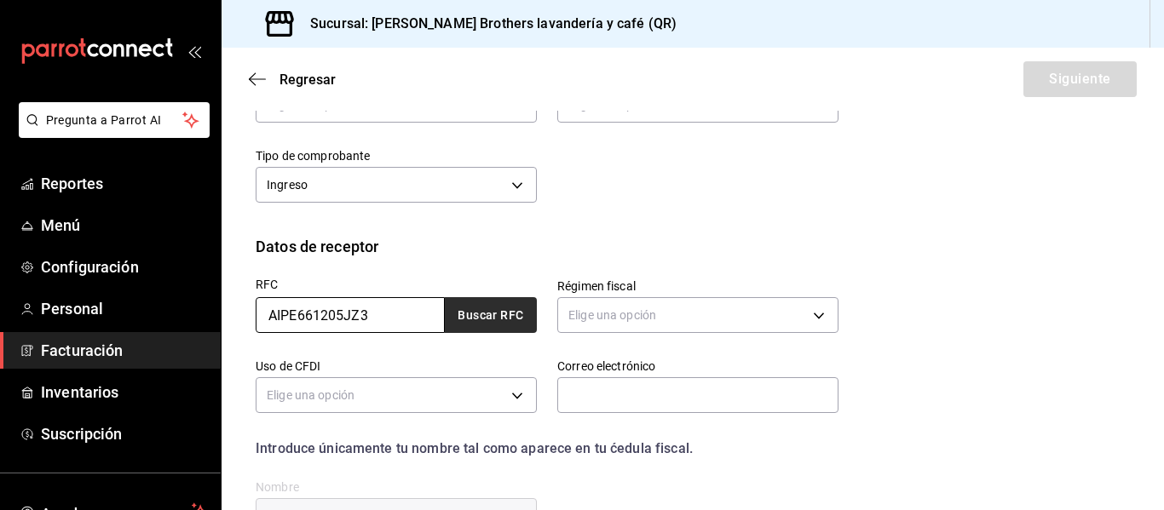
type input "AIPE661205JZ3"
click at [481, 319] on button "Buscar RFC" at bounding box center [491, 315] width 92 height 36
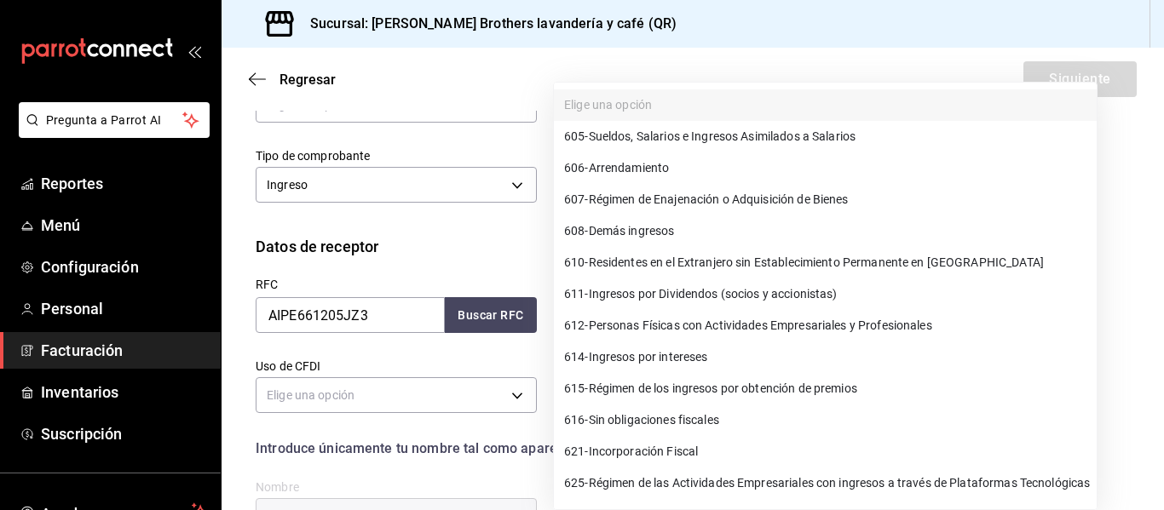
click at [627, 323] on body "Pregunta a Parrot AI Reportes Menú Configuración Personal Facturación Inventari…" at bounding box center [582, 255] width 1164 height 510
click at [447, 262] on div at bounding box center [582, 255] width 1164 height 510
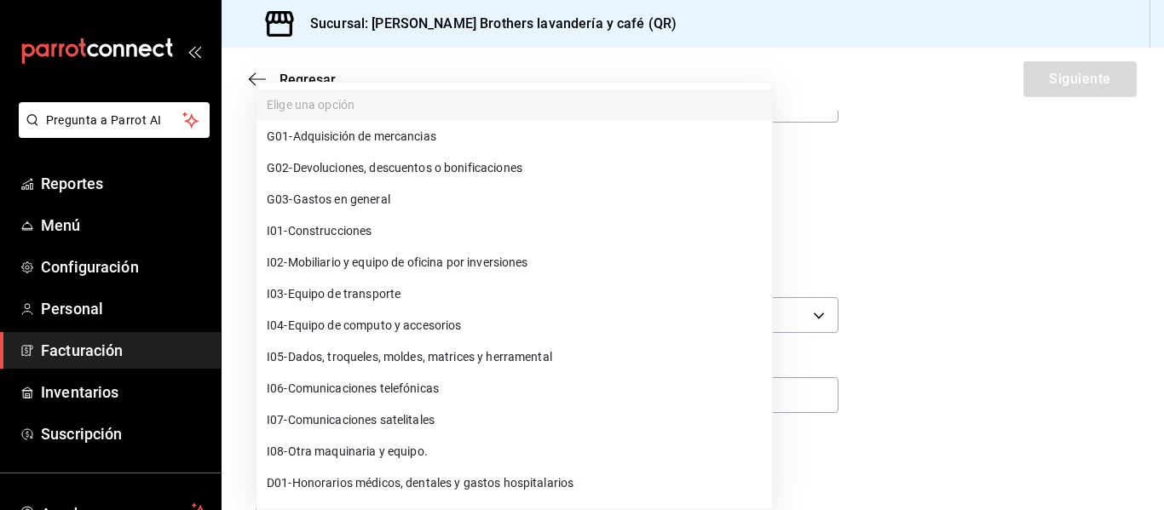
click at [377, 400] on body "Pregunta a Parrot AI Reportes Menú Configuración Personal Facturación Inventari…" at bounding box center [582, 255] width 1164 height 510
click at [388, 187] on li "G03 - Gastos en general" at bounding box center [513, 200] width 515 height 32
type input "G03"
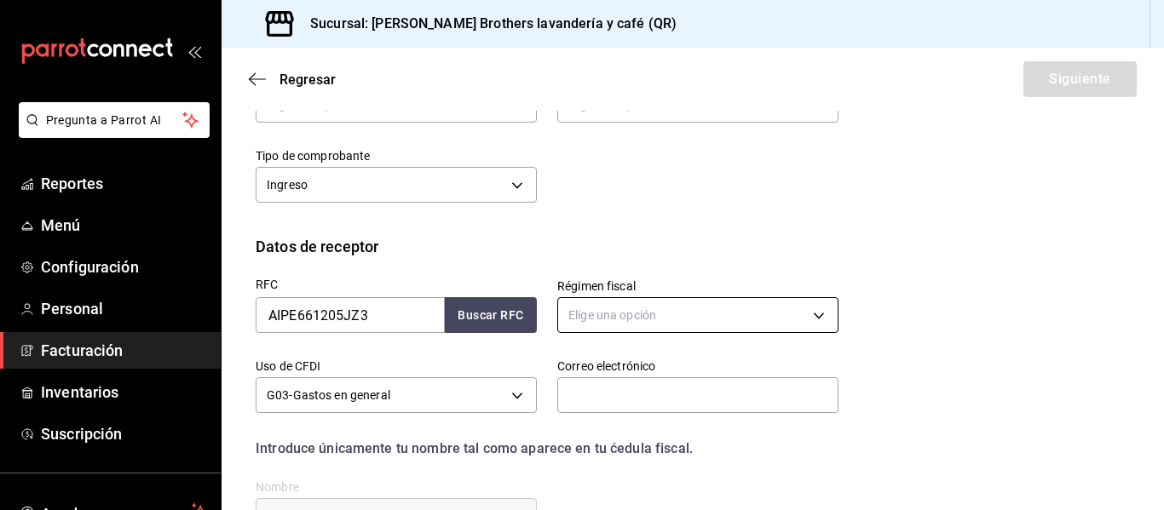
click at [641, 321] on body "Pregunta a Parrot AI Reportes Menú Configuración Personal Facturación Inventari…" at bounding box center [582, 255] width 1164 height 510
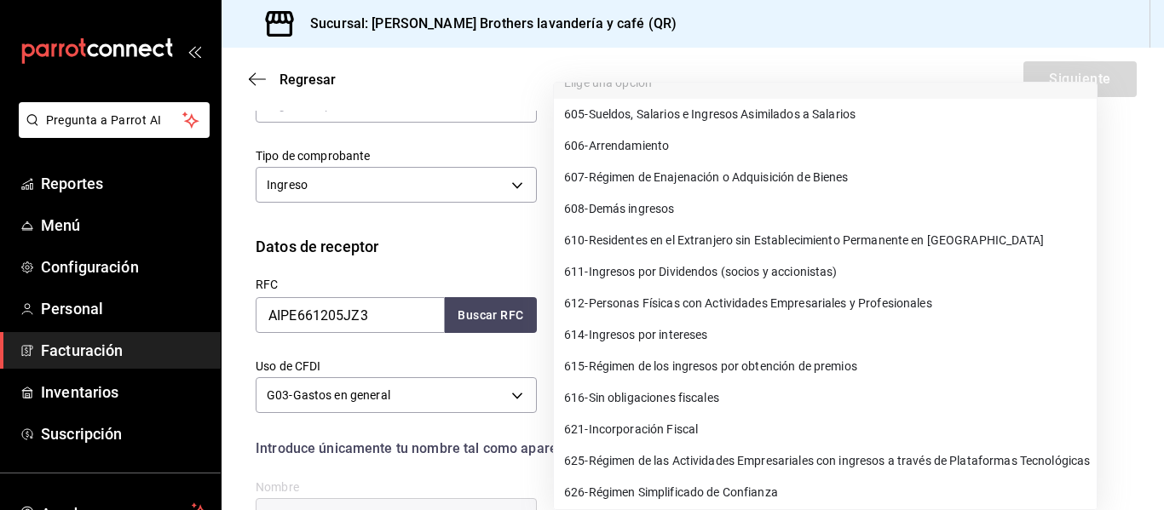
scroll to position [28, 0]
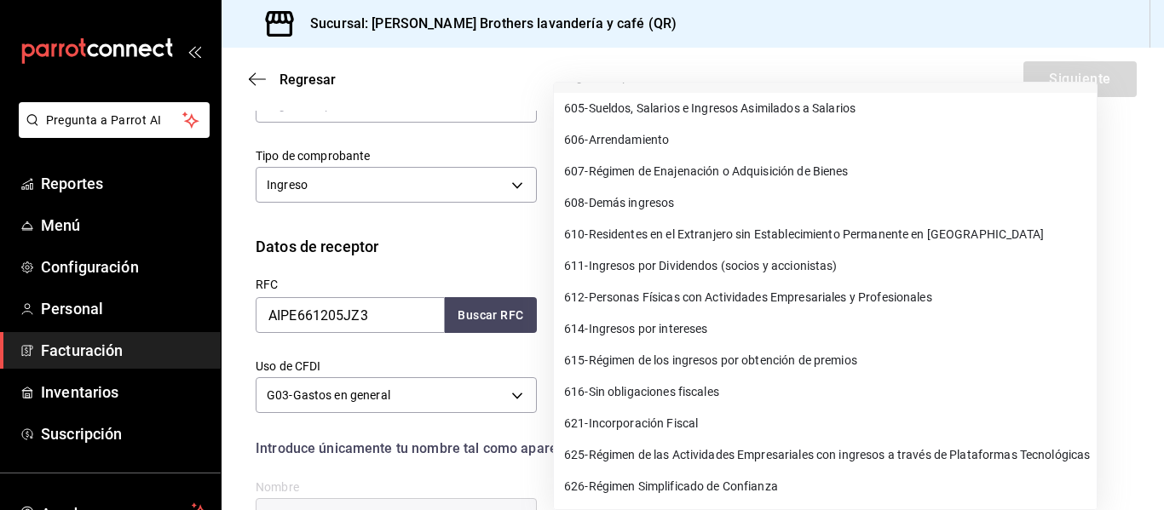
click at [667, 492] on span "626 - Régimen Simplificado de Confianza" at bounding box center [671, 487] width 214 height 18
type input "626"
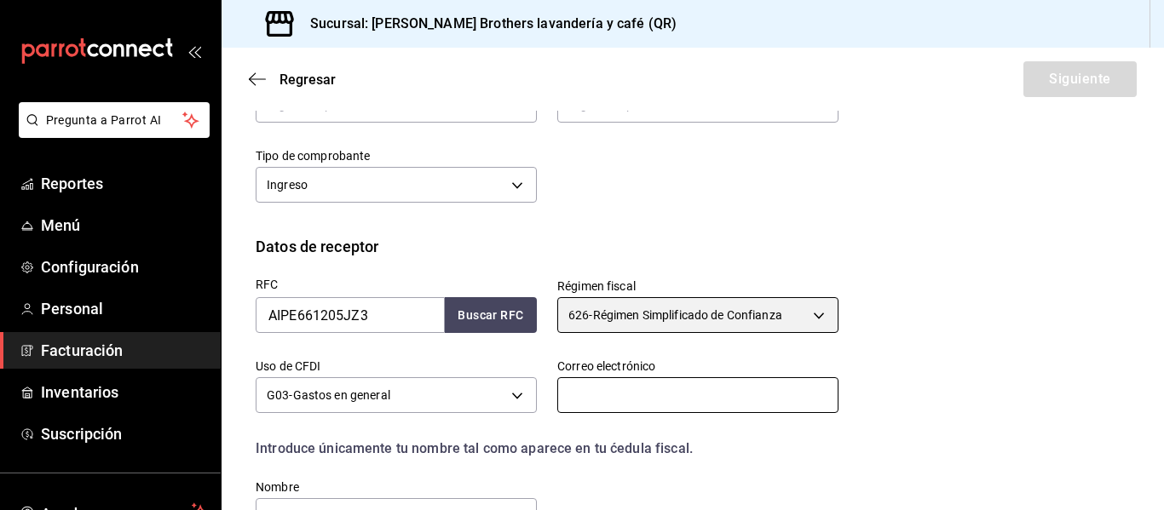
scroll to position [341, 0]
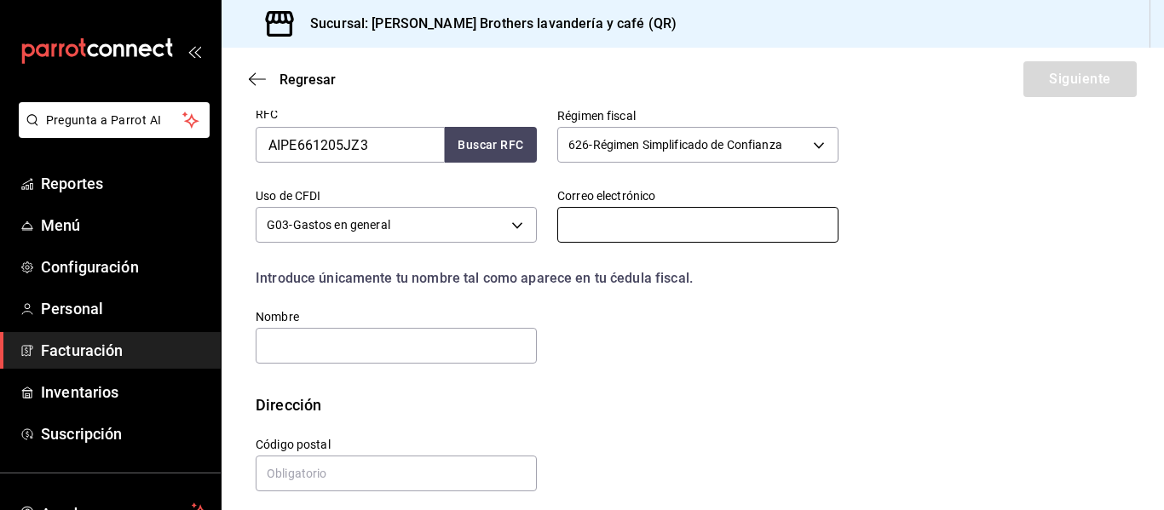
click at [618, 234] on input "text" at bounding box center [697, 225] width 281 height 36
paste input "20mensaje20@gmail.com"
type input "20mensaje20@gmail.com"
click at [676, 362] on div "RFC AIPE661205JZ3 Buscar RFC Régimen fiscal 626 - Régimen Simplificado de Confi…" at bounding box center [536, 227] width 603 height 279
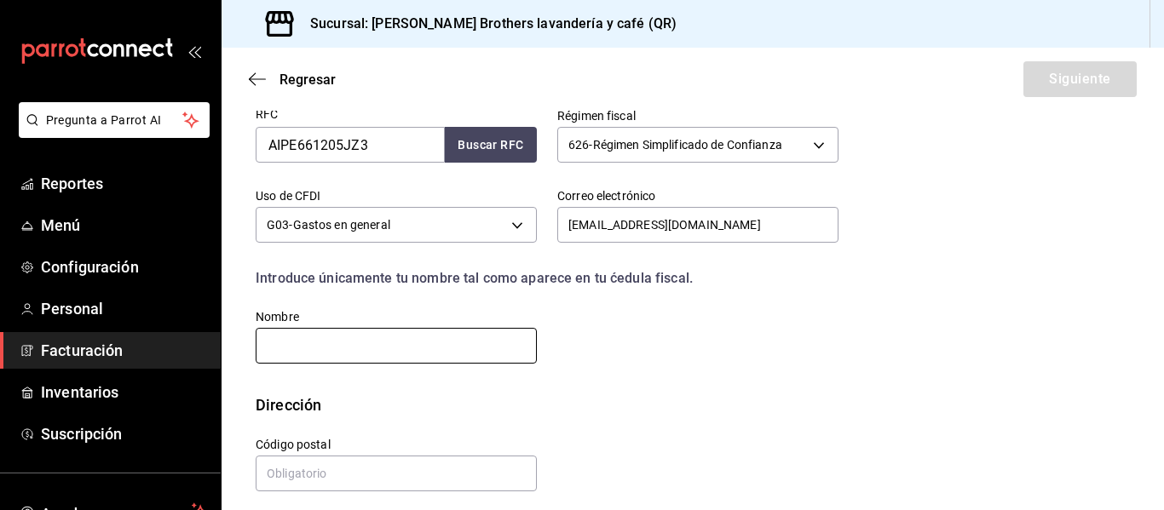
click at [398, 346] on input "text" at bounding box center [396, 346] width 281 height 36
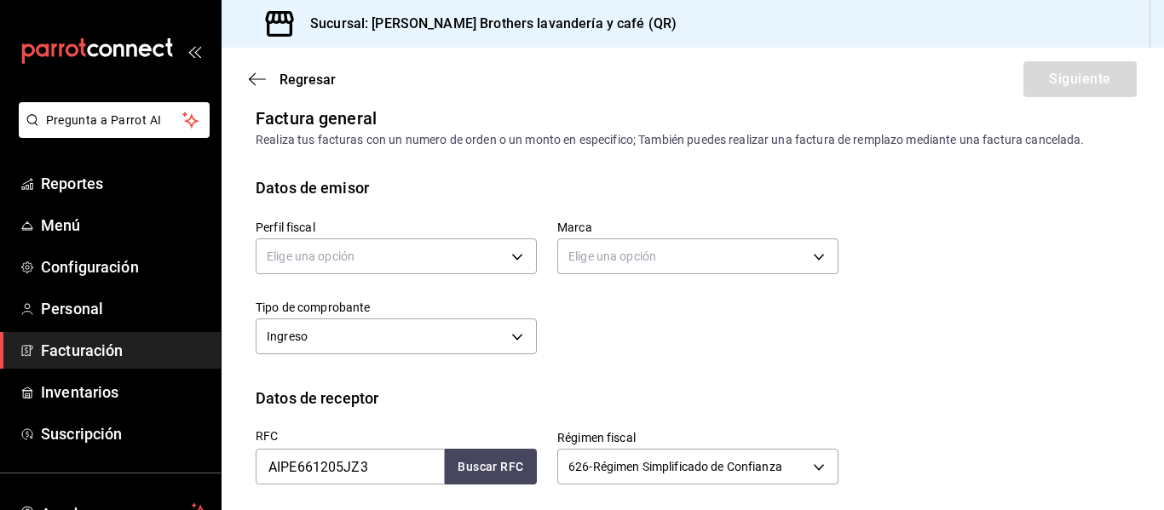
scroll to position [0, 0]
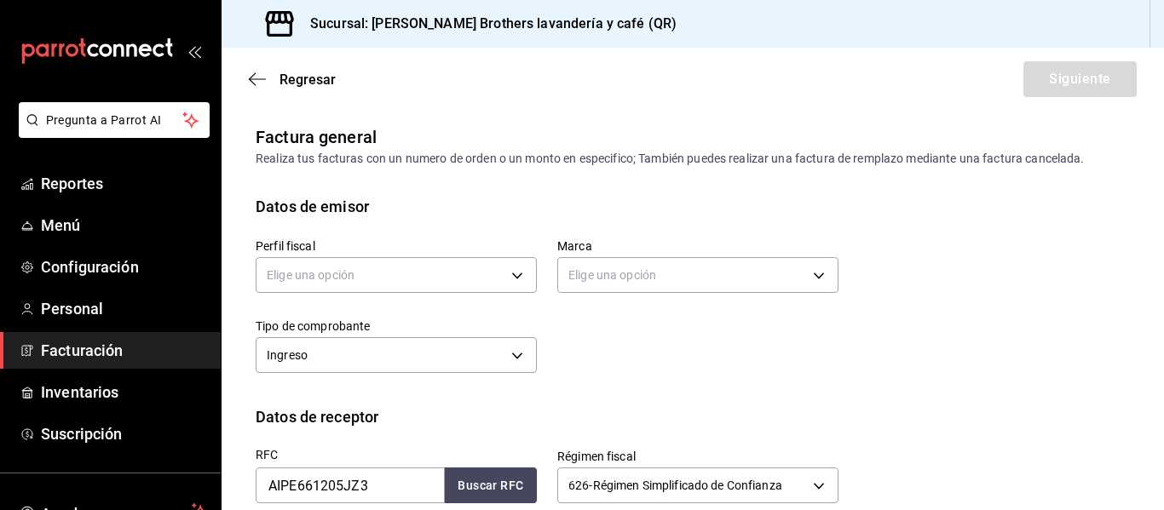
click at [681, 339] on div "Perfil fiscal Elige una opción Marca Elige una opción Tipo de comprobante Ingre…" at bounding box center [536, 298] width 603 height 160
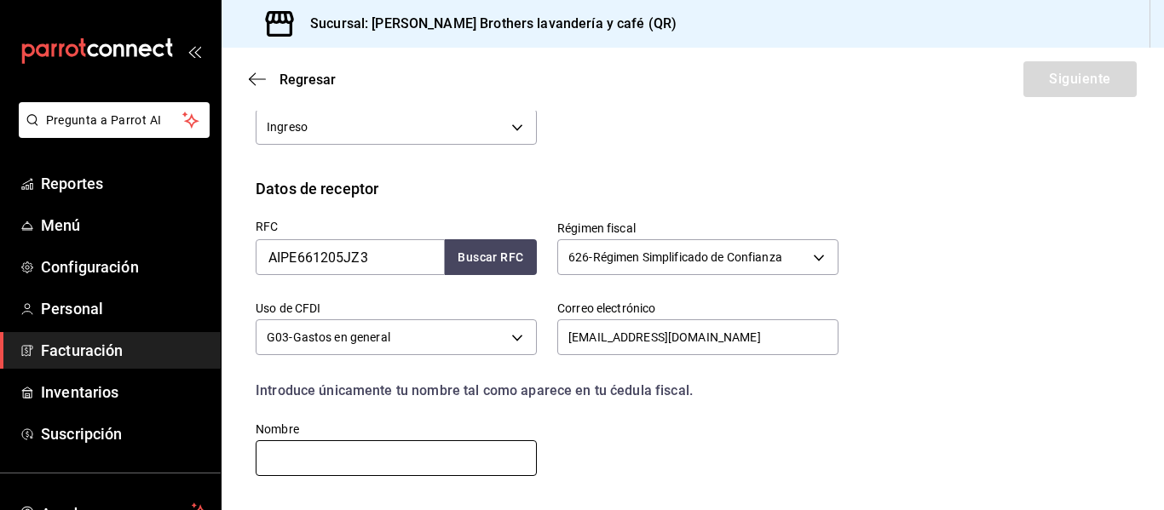
scroll to position [96, 0]
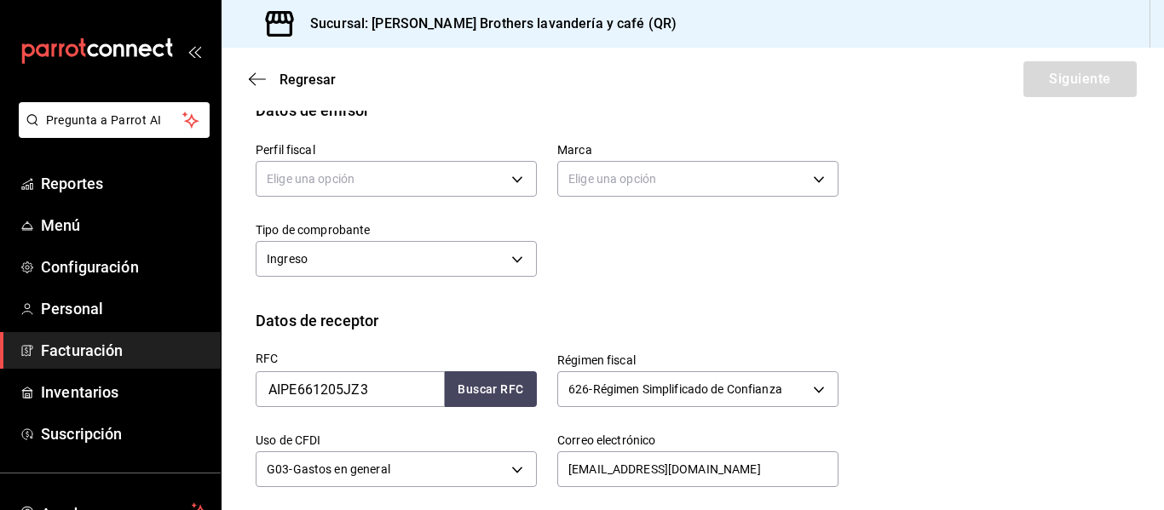
click at [383, 203] on div "Tipo de comprobante Ingreso I" at bounding box center [386, 242] width 302 height 80
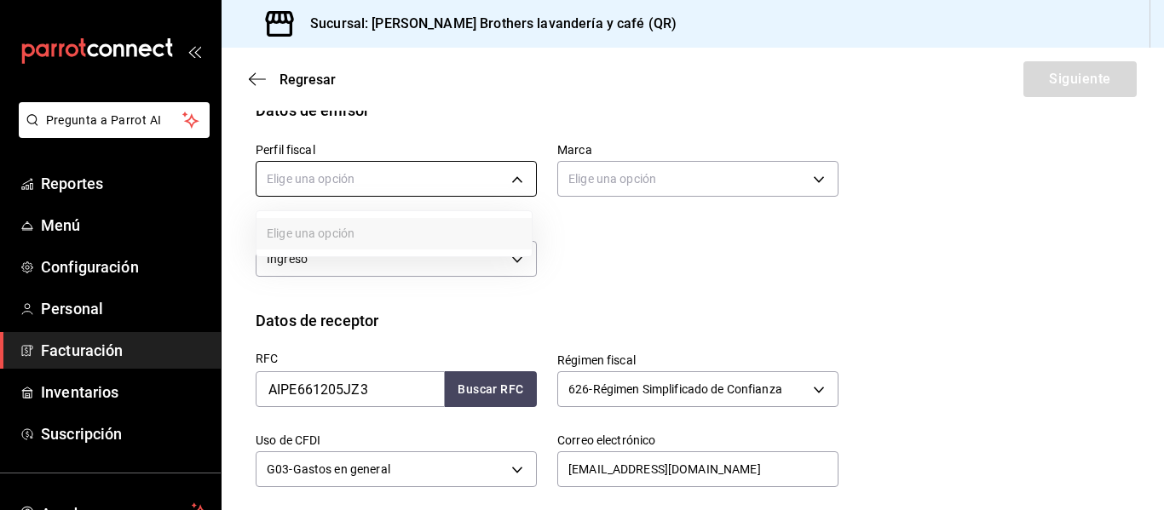
click at [387, 187] on body "Pregunta a Parrot AI Reportes Menú Configuración Personal Facturación Inventari…" at bounding box center [582, 255] width 1164 height 510
click at [387, 187] on div at bounding box center [582, 255] width 1164 height 510
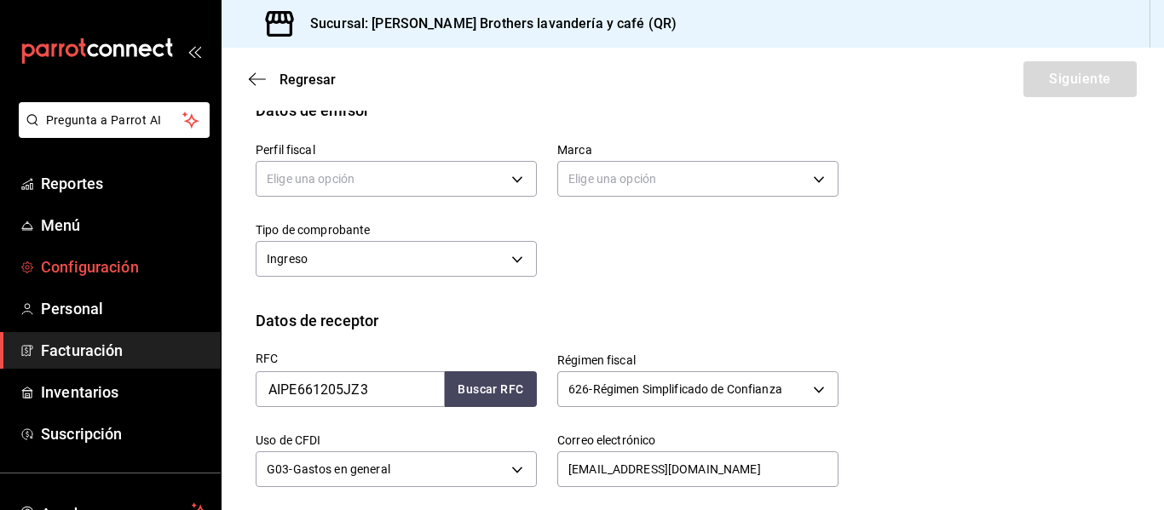
click at [101, 266] on span "Configuración" at bounding box center [124, 267] width 166 height 23
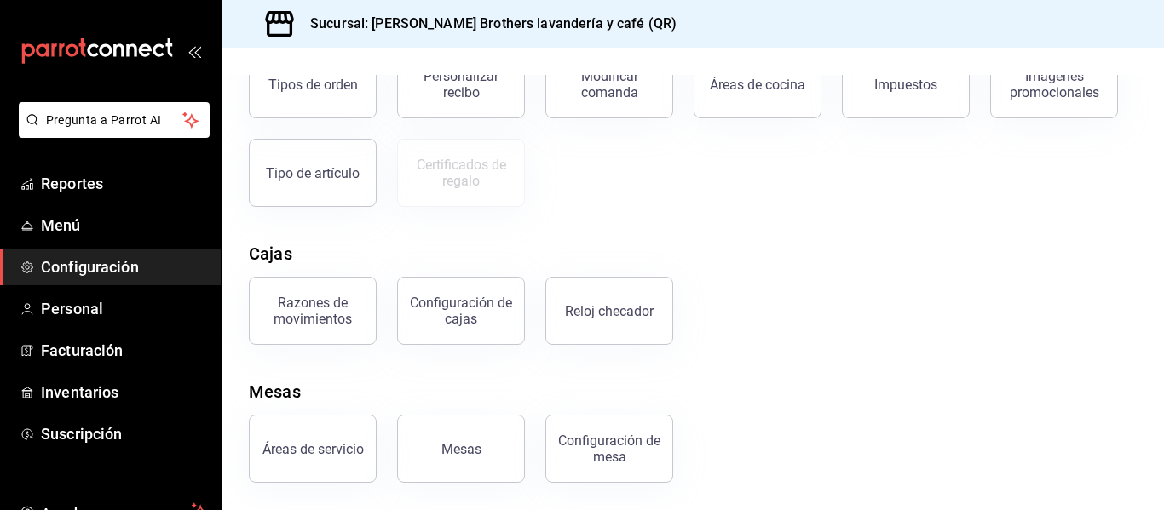
scroll to position [268, 0]
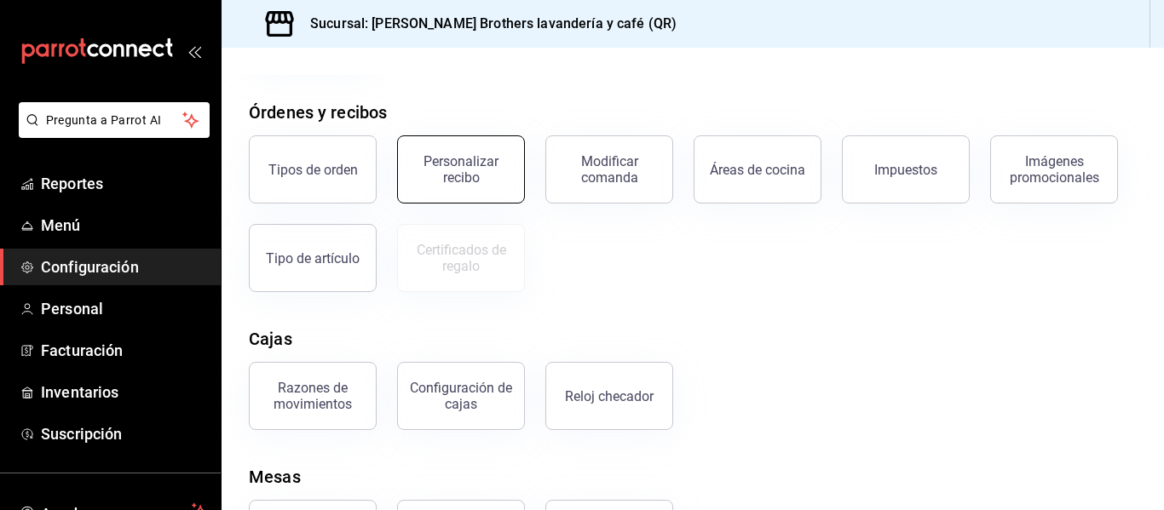
click at [486, 173] on div "Personalizar recibo" at bounding box center [461, 169] width 106 height 32
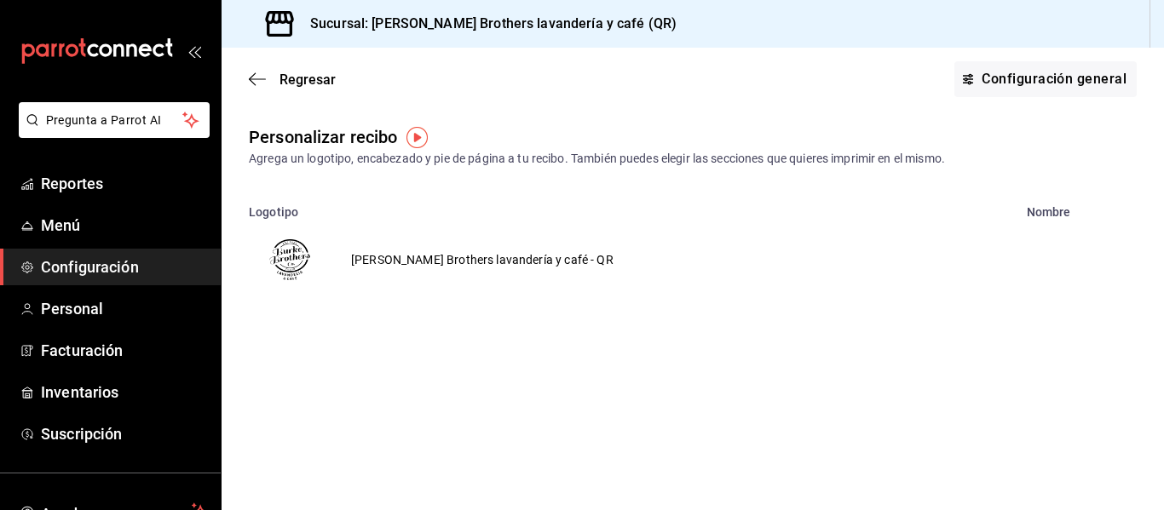
click at [247, 83] on div "Regresar Configuración general" at bounding box center [692, 79] width 942 height 63
click at [251, 83] on icon "button" at bounding box center [257, 79] width 17 height 15
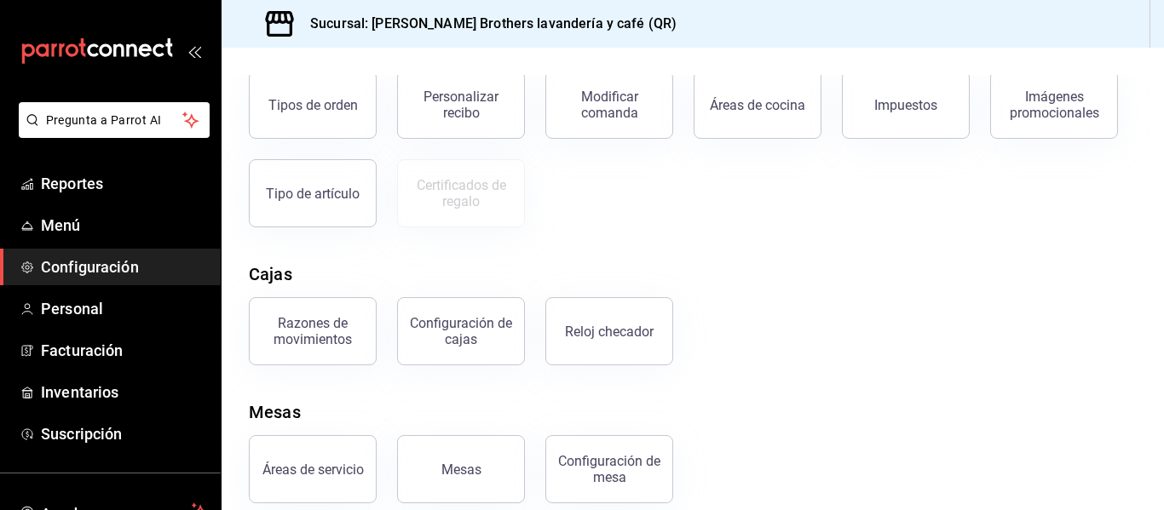
scroll to position [341, 0]
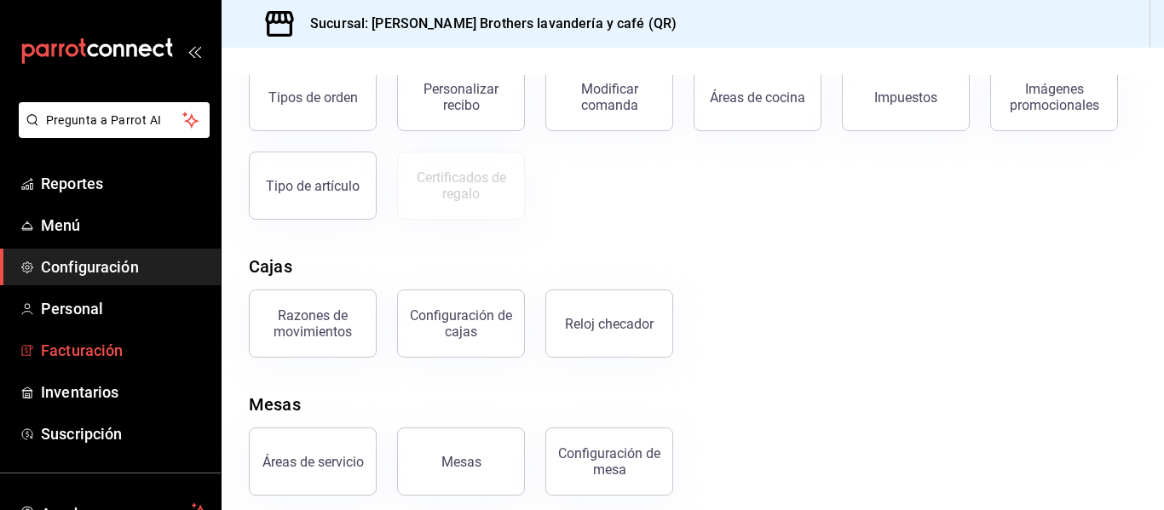
click at [84, 343] on span "Facturación" at bounding box center [124, 350] width 166 height 23
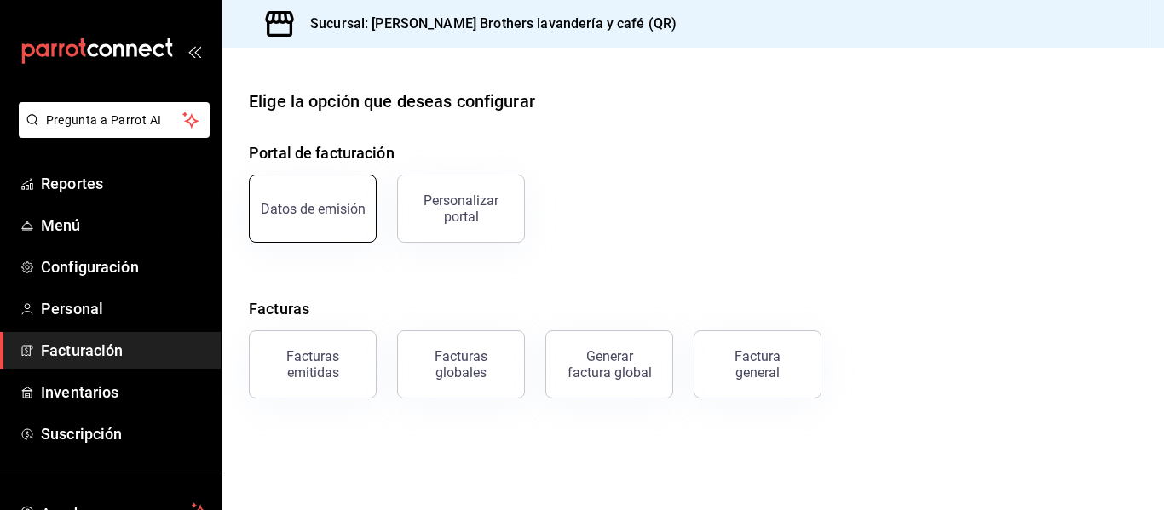
click at [322, 214] on div "Datos de emisión" at bounding box center [313, 209] width 105 height 16
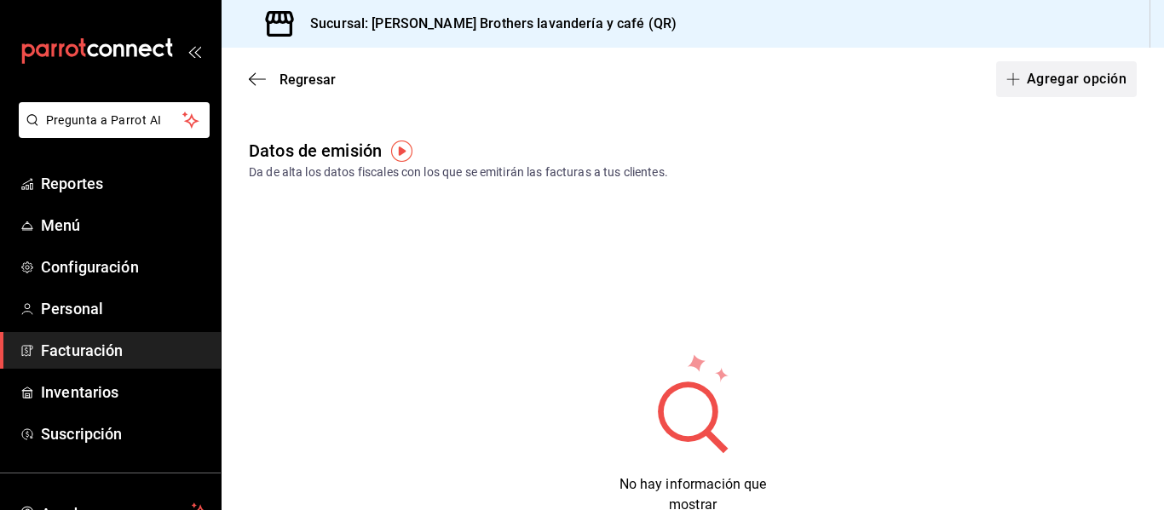
click at [1058, 71] on button "Agregar opción" at bounding box center [1066, 79] width 141 height 36
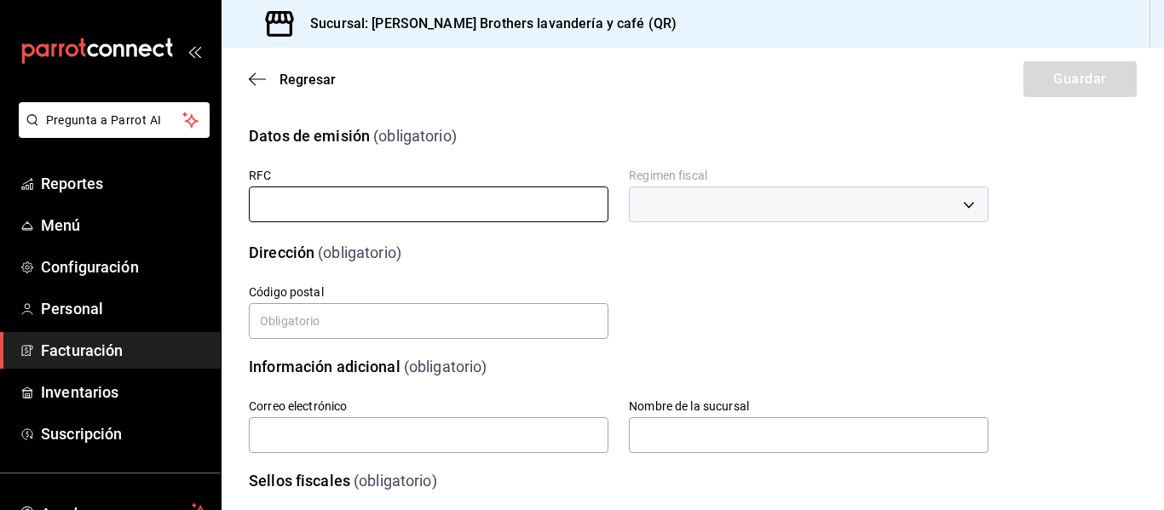
click at [448, 209] on input "text" at bounding box center [428, 205] width 359 height 36
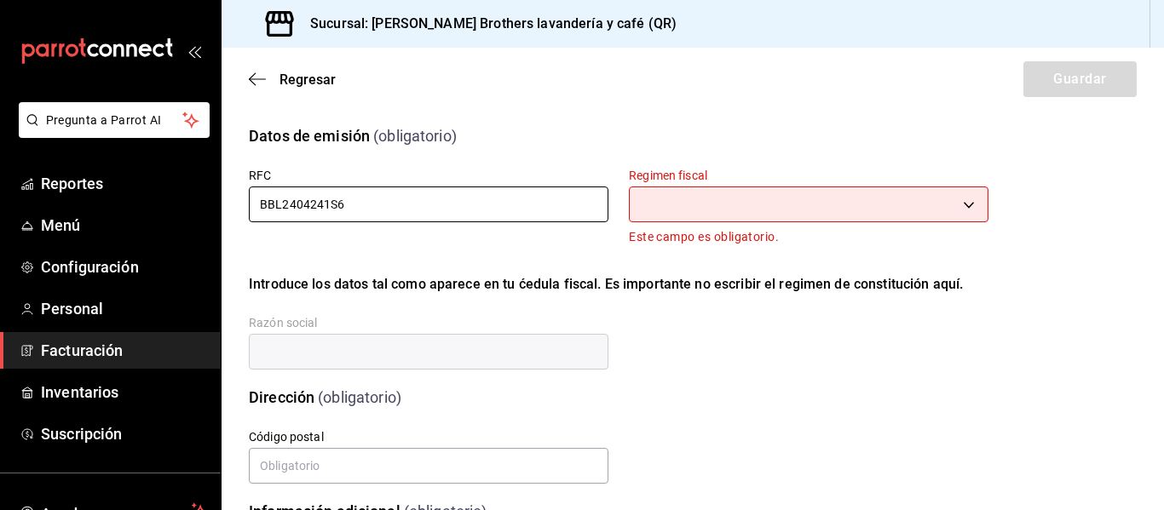
type input "BBL2404241S6"
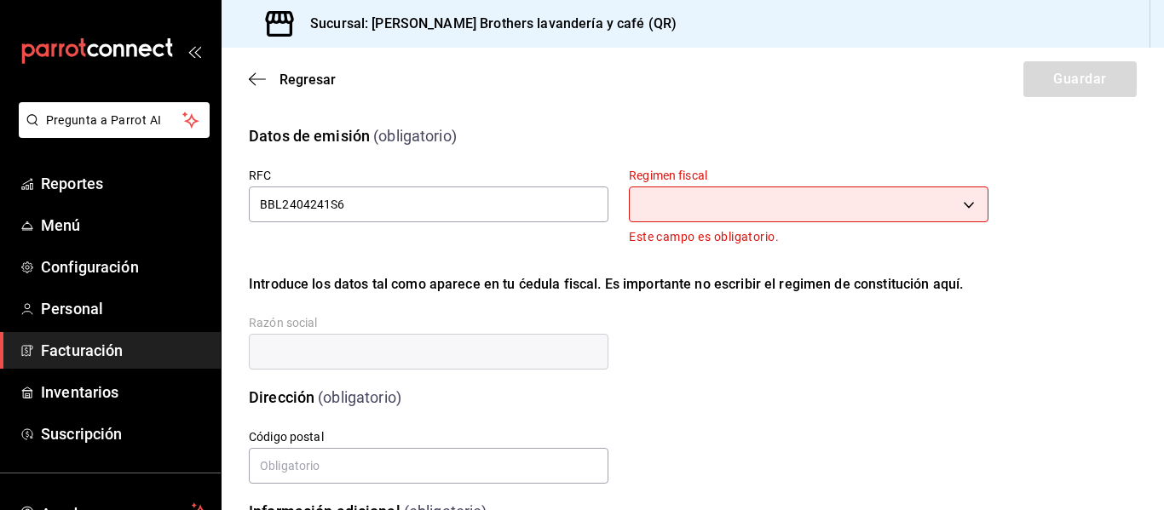
click at [818, 213] on body "Pregunta a Parrot AI Reportes Menú Configuración Personal Facturación Inventari…" at bounding box center [582, 255] width 1164 height 510
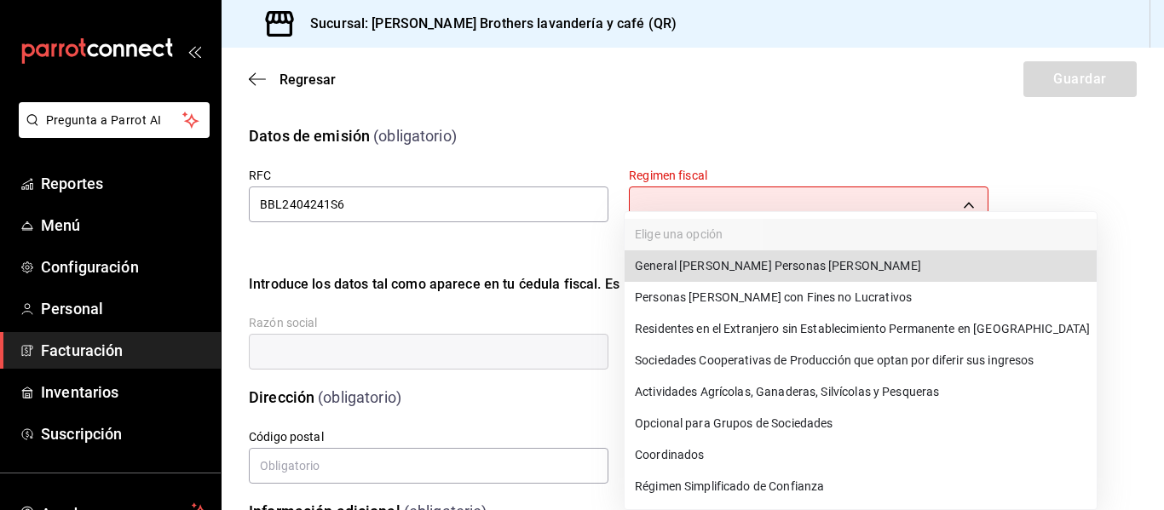
click at [805, 261] on li "General de Ley Personas Morales" at bounding box center [860, 266] width 472 height 32
type input "601"
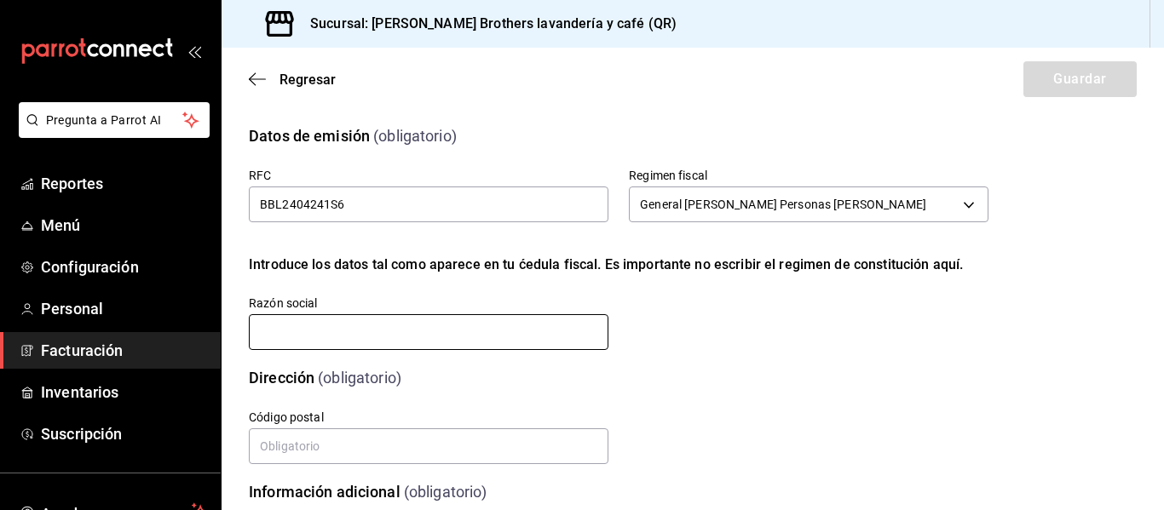
click at [457, 335] on input "text" at bounding box center [428, 332] width 359 height 36
type input "[PERSON_NAME] BROTHERS LAVANDERIA Y CAFE"
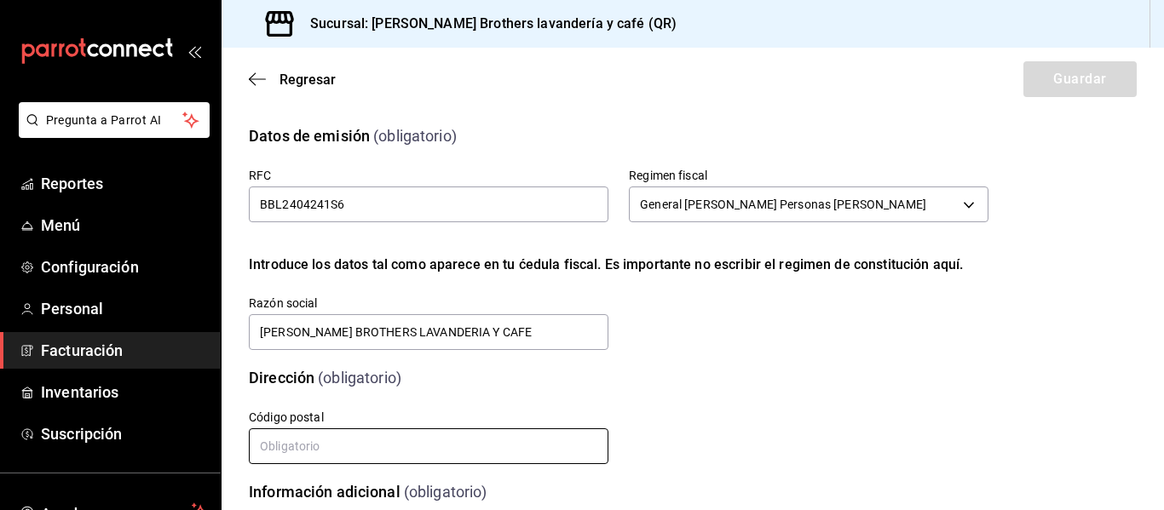
click at [353, 441] on input "text" at bounding box center [428, 446] width 359 height 36
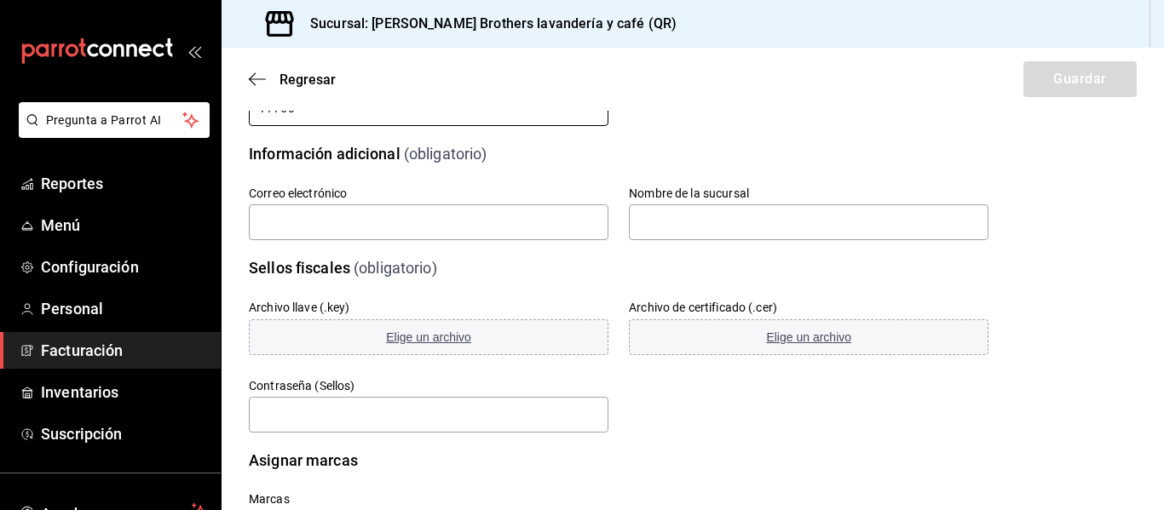
scroll to position [341, 0]
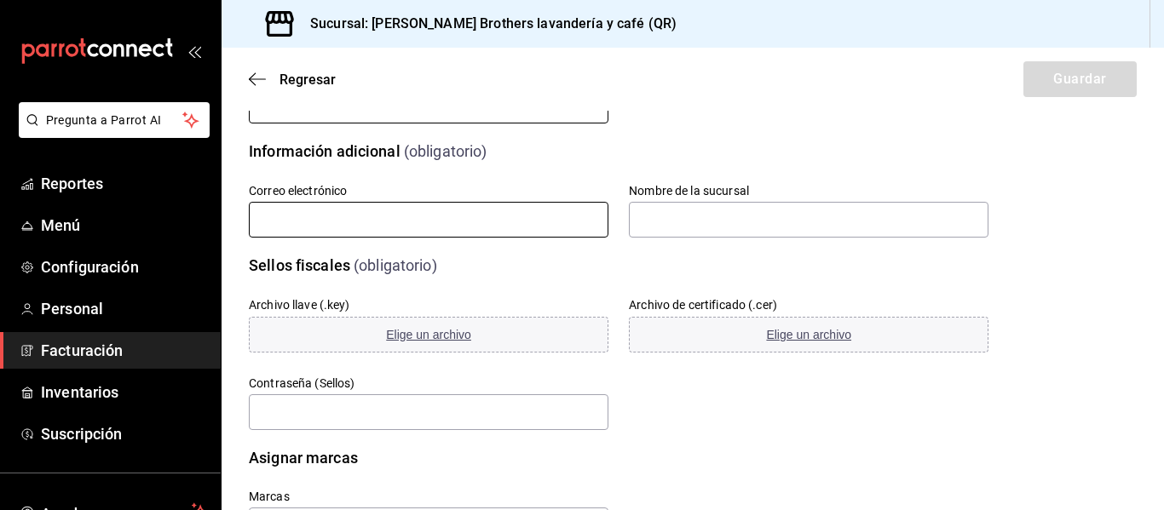
type input "77760"
click at [336, 223] on input "text" at bounding box center [428, 220] width 359 height 36
type input "vchagas@burkebrothers.co"
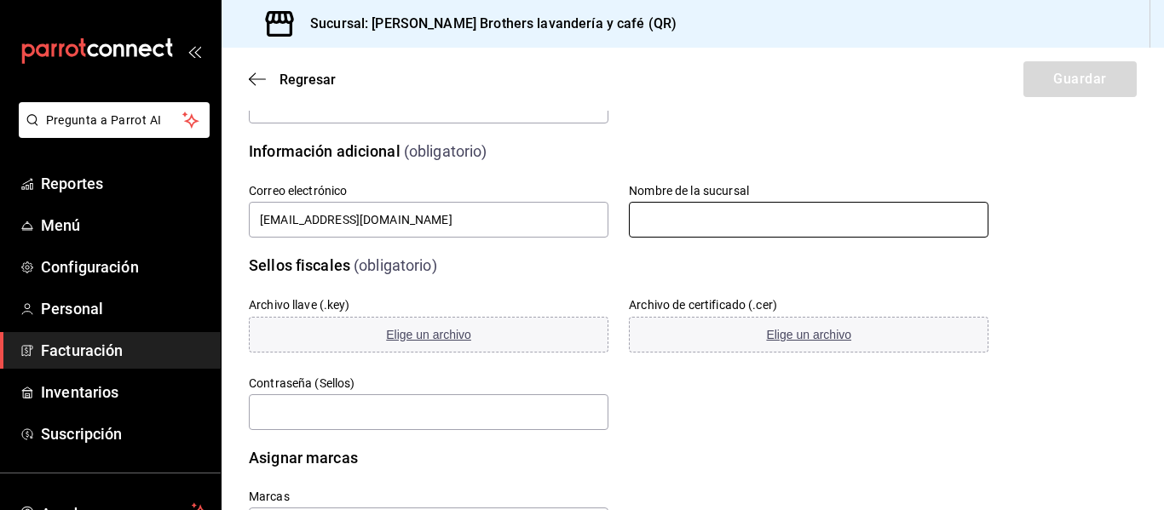
click at [759, 218] on input "text" at bounding box center [808, 220] width 359 height 36
type input "c"
type input "BURKE BROTHERS"
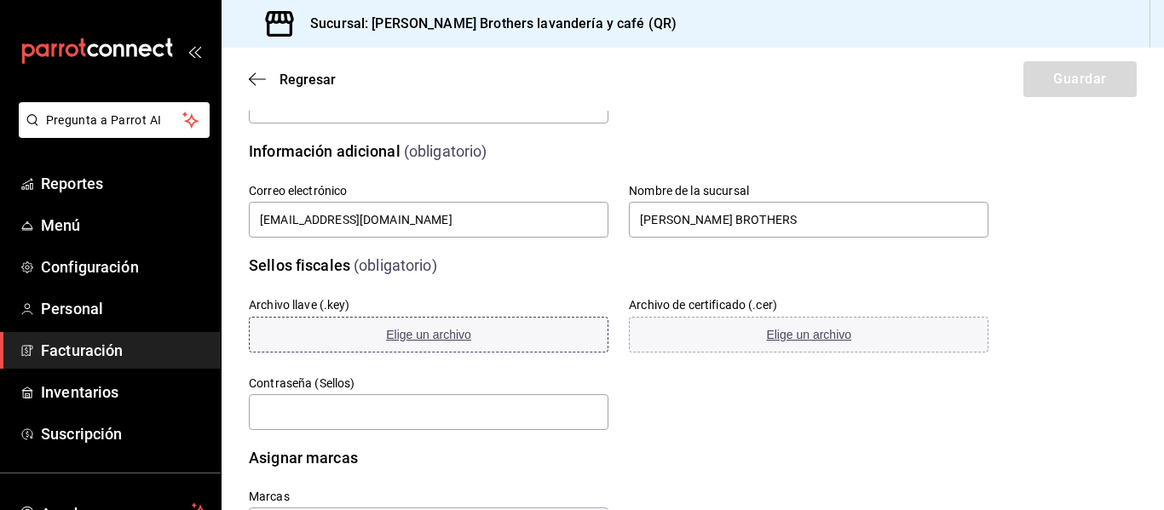
click at [429, 335] on span "Elige un archivo" at bounding box center [428, 335] width 85 height 14
click at [740, 331] on button "Elige un archivo" at bounding box center [808, 335] width 359 height 36
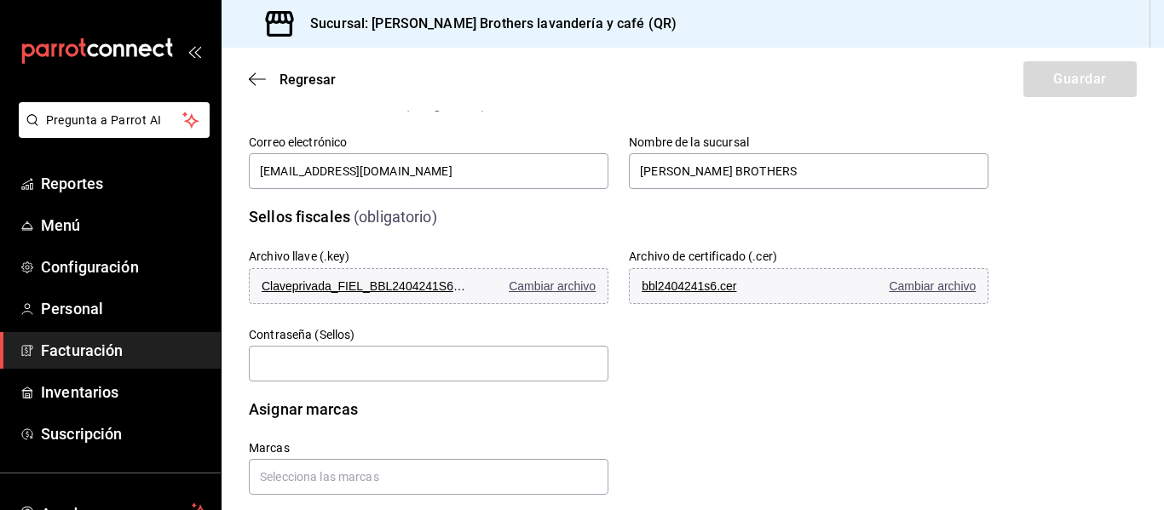
scroll to position [416, 0]
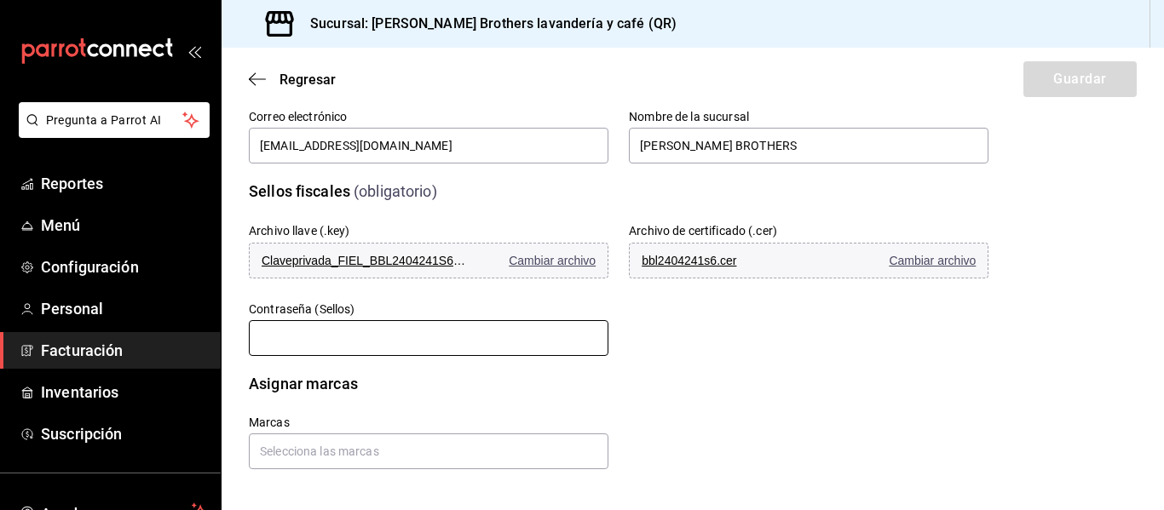
click at [356, 332] on input "text" at bounding box center [428, 338] width 359 height 36
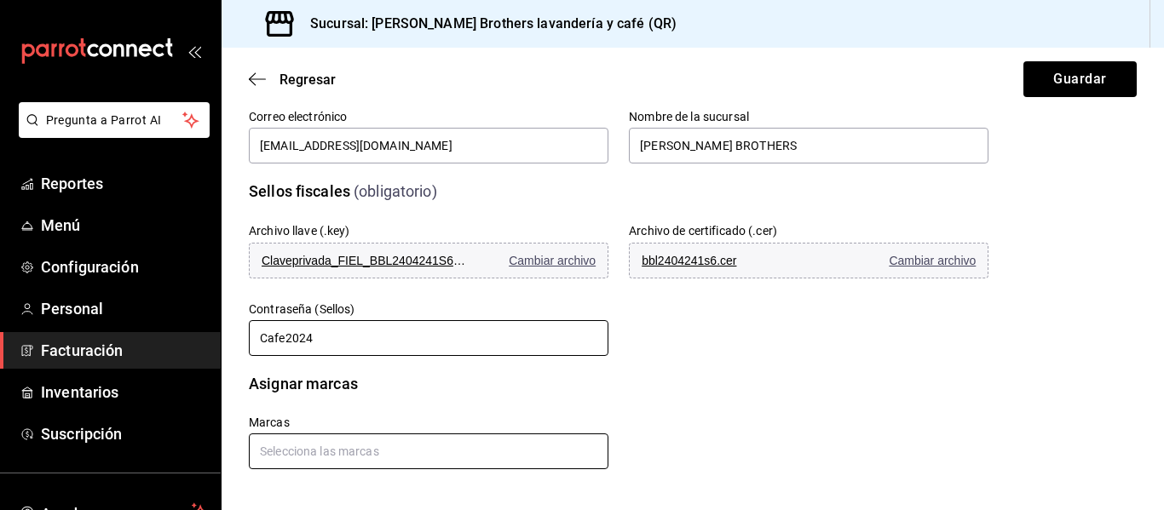
type input "Cafe2024"
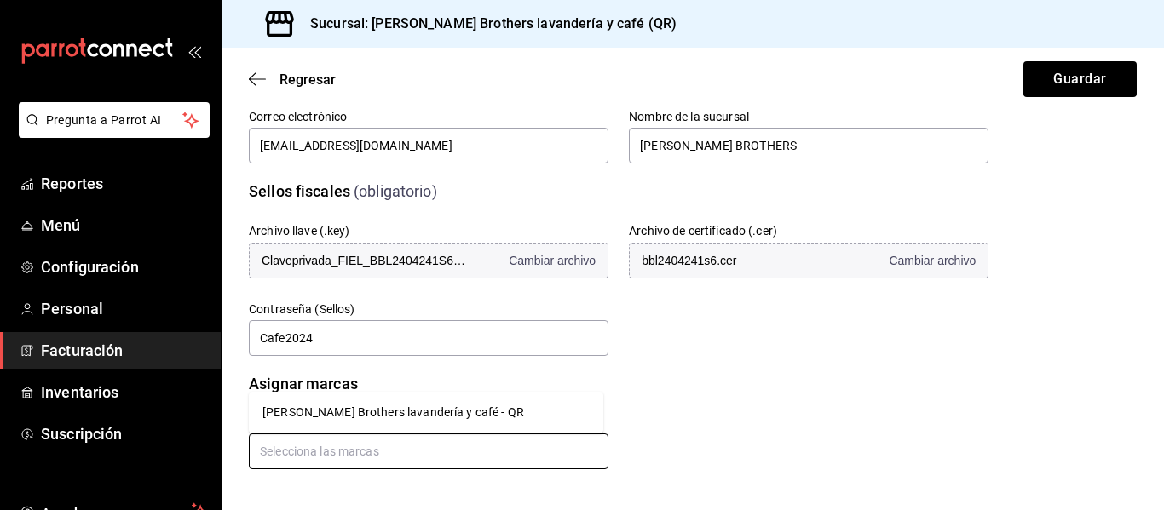
click at [350, 446] on input "text" at bounding box center [428, 452] width 359 height 36
click at [401, 405] on li "Burke Brothers lavandería y café - QR" at bounding box center [426, 413] width 354 height 28
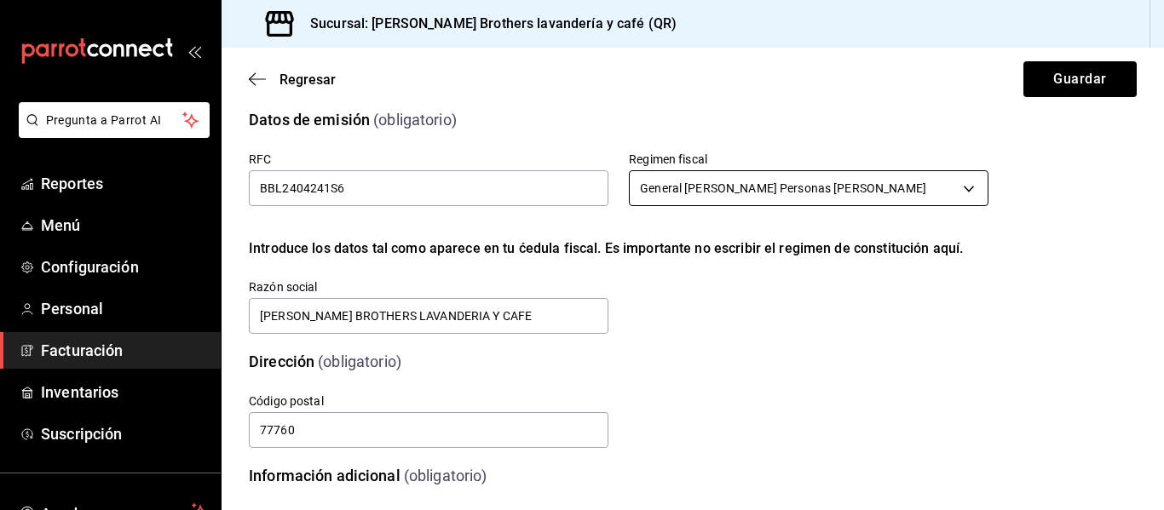
scroll to position [0, 0]
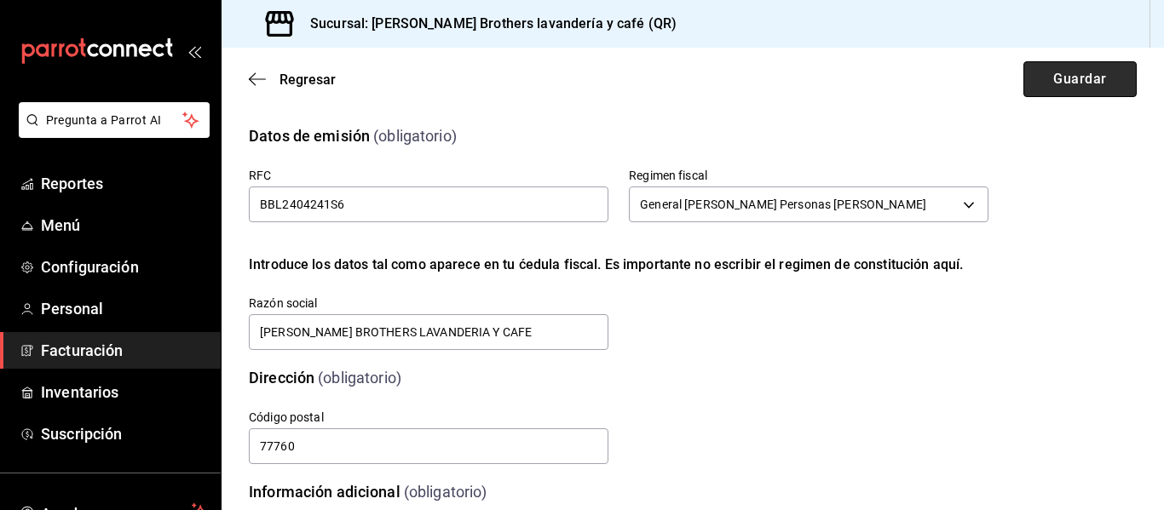
click at [1088, 69] on button "Guardar" at bounding box center [1079, 79] width 113 height 36
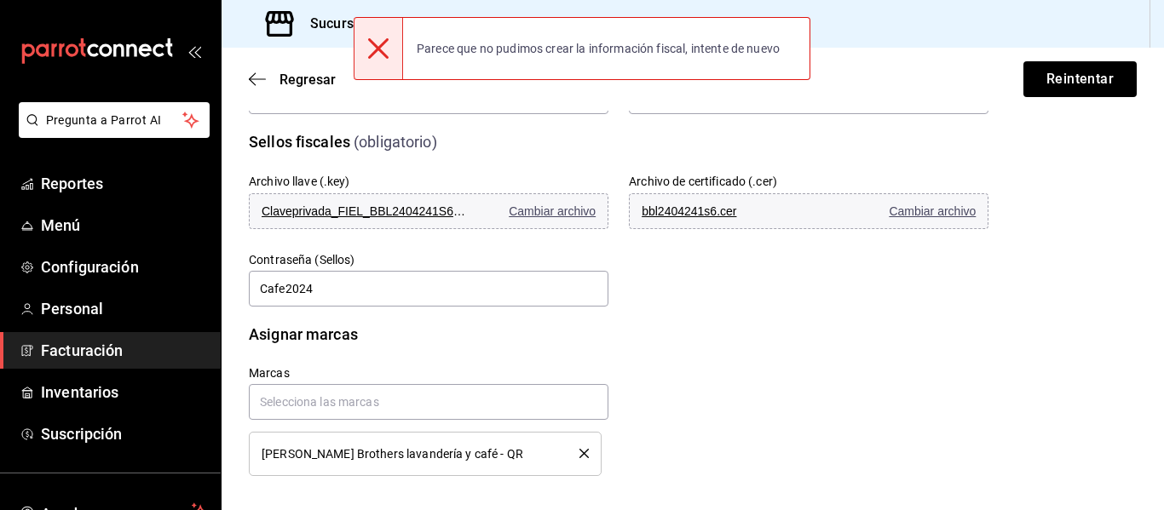
scroll to position [472, 0]
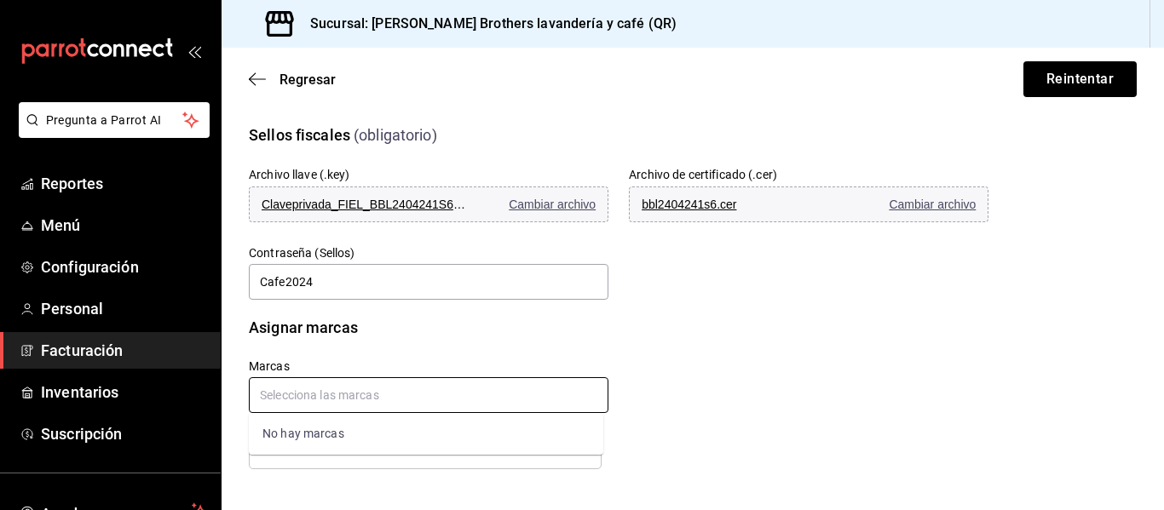
click at [513, 401] on input "text" at bounding box center [428, 395] width 359 height 36
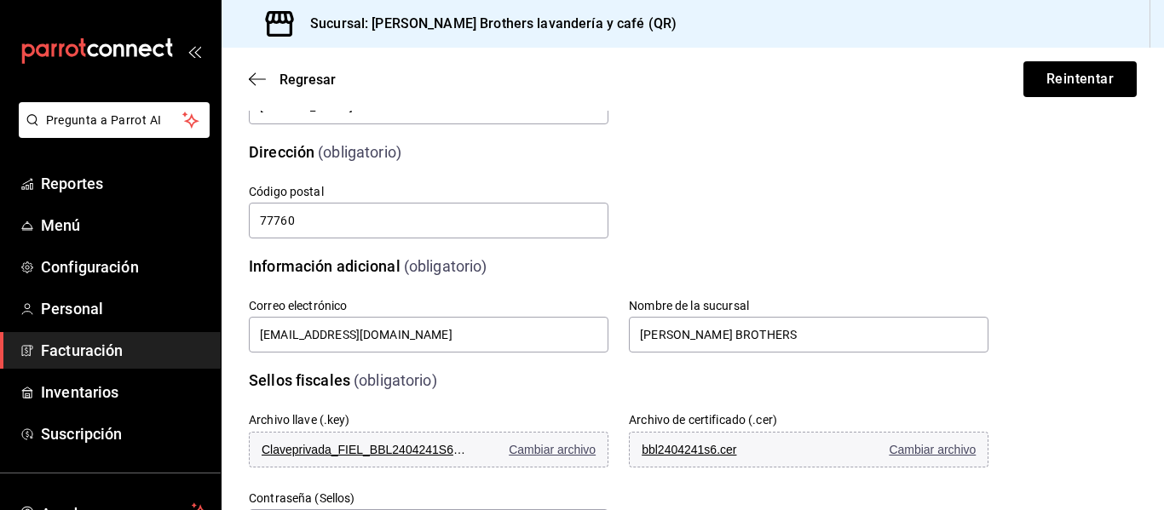
scroll to position [131, 0]
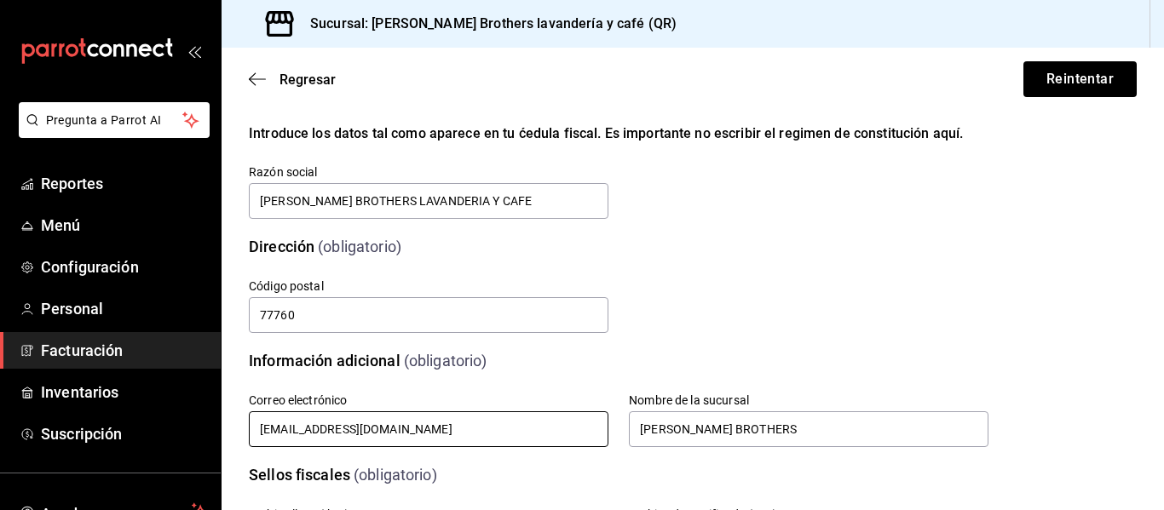
click at [429, 417] on input "vchagas@burkebrothers.co" at bounding box center [428, 429] width 359 height 36
click at [726, 305] on div "Calle # exterior # interior Código postal 77760 Estado Elige una opción 0 Munic…" at bounding box center [598, 287] width 780 height 98
click at [417, 359] on div "Correo electrónico vchagas@burkebrothers.co Nombre de la sucursal BURKE BROTHERS" at bounding box center [598, 401] width 780 height 98
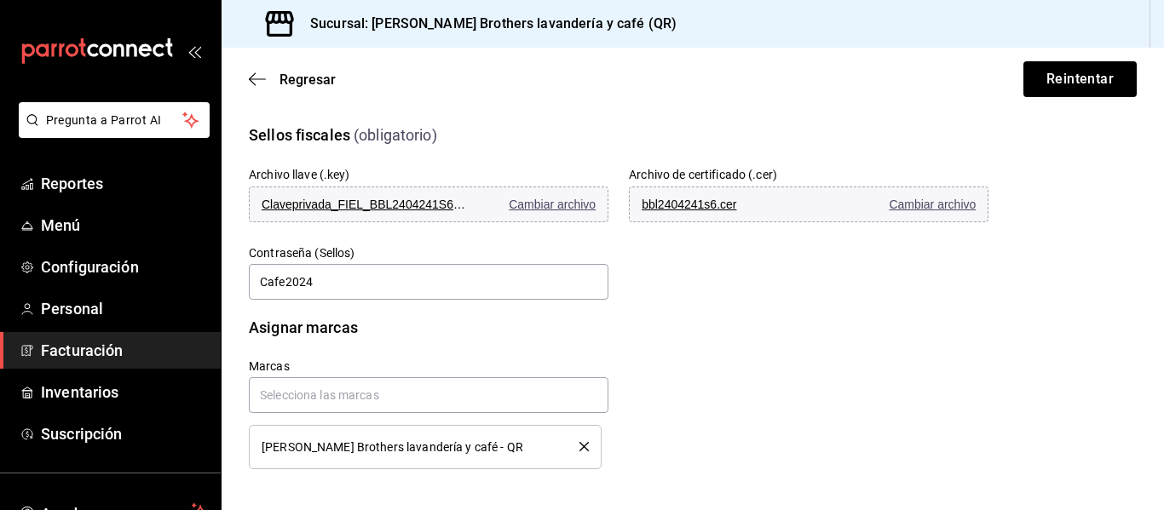
scroll to position [472, 0]
click at [1073, 74] on button "Reintentar" at bounding box center [1079, 79] width 113 height 36
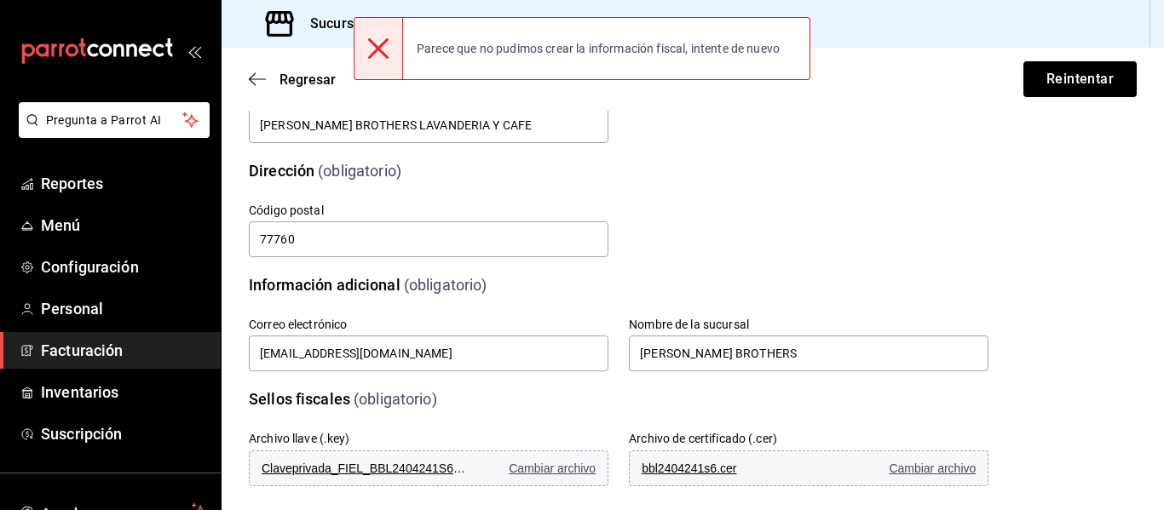
scroll to position [0, 0]
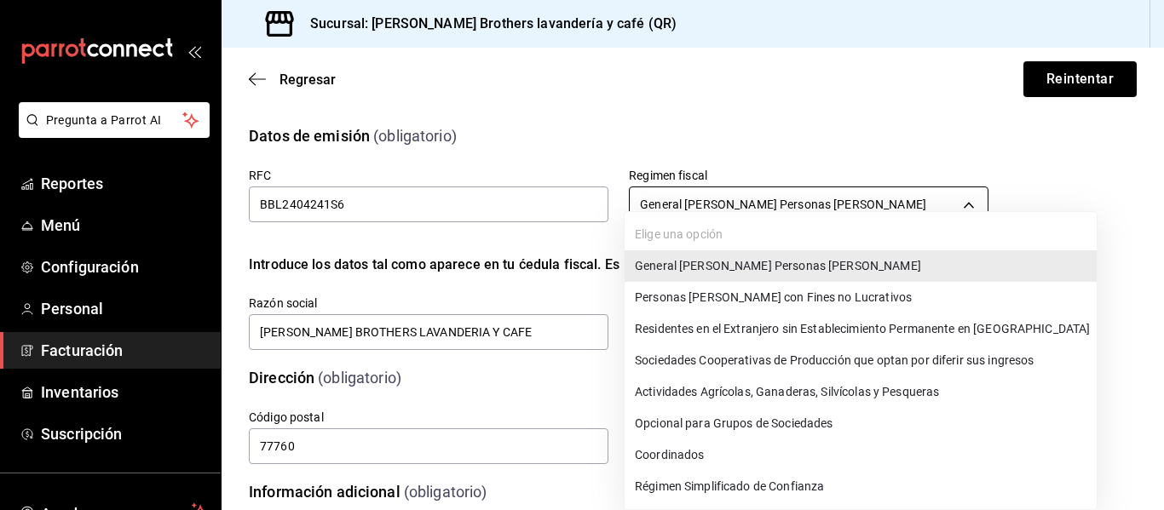
click at [675, 202] on body "Pregunta a Parrot AI Reportes Menú Configuración Personal Facturación Inventari…" at bounding box center [582, 255] width 1164 height 510
click at [948, 153] on div at bounding box center [582, 255] width 1164 height 510
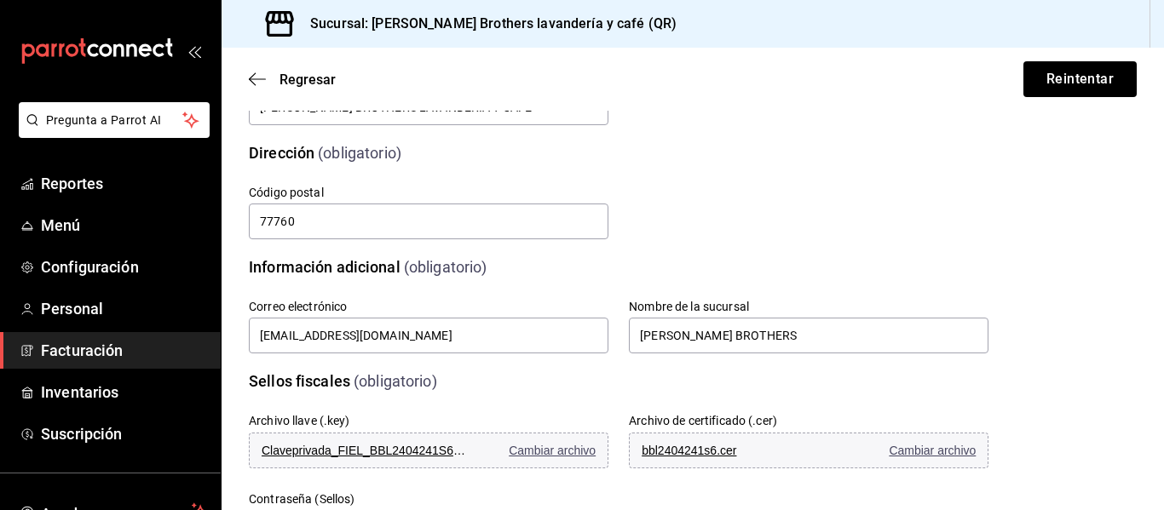
scroll to position [256, 0]
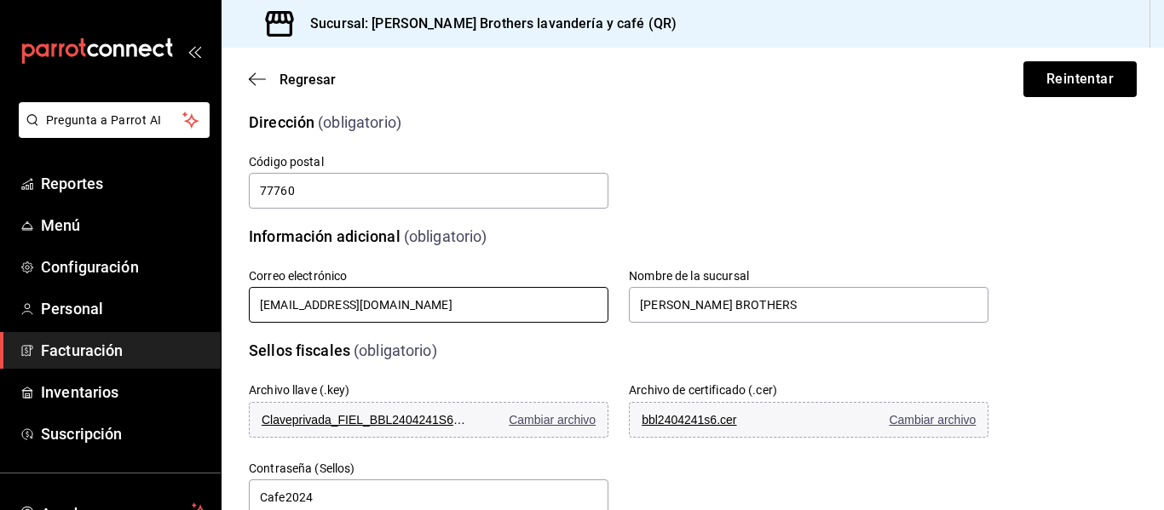
click at [505, 310] on input "vchagas@burkebrothers.co" at bounding box center [428, 305] width 359 height 36
drag, startPoint x: 505, startPoint y: 310, endPoint x: 141, endPoint y: 296, distance: 364.9
click at [141, 296] on div "Pregunta a Parrot AI Reportes Menú Configuración Personal Facturación Inventari…" at bounding box center [582, 255] width 1164 height 510
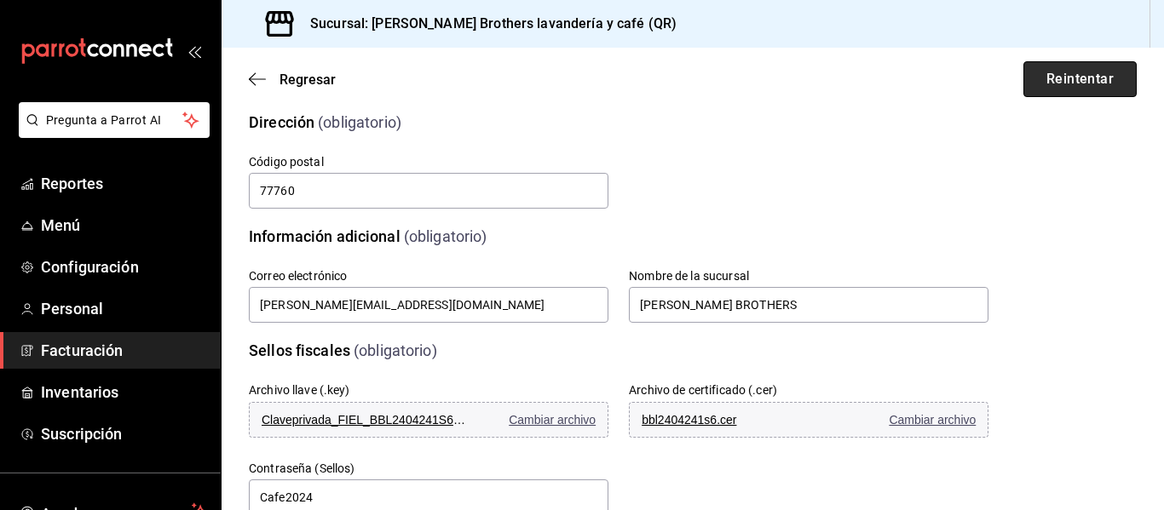
click at [1071, 89] on button "Reintentar" at bounding box center [1079, 79] width 113 height 36
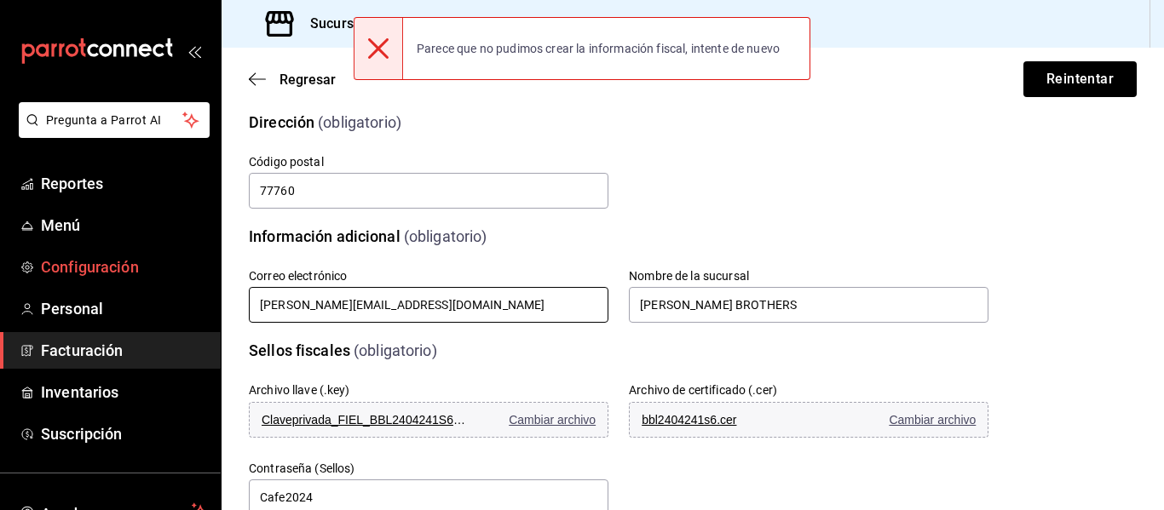
drag, startPoint x: 414, startPoint y: 305, endPoint x: 156, endPoint y: 285, distance: 258.9
click at [156, 285] on div "Pregunta a Parrot AI Reportes Menú Configuración Personal Facturación Inventari…" at bounding box center [582, 255] width 1164 height 510
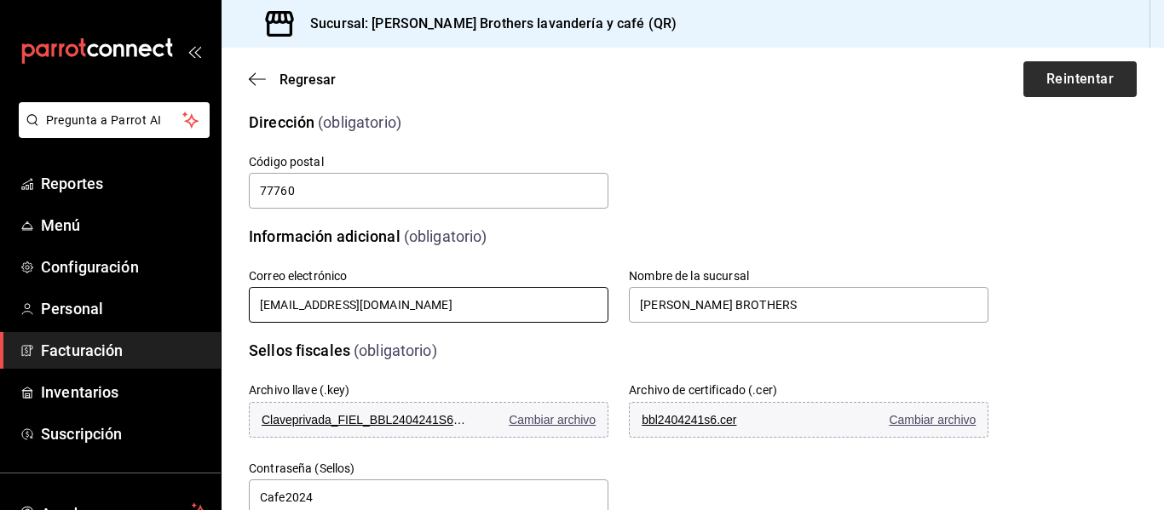
type input "[EMAIL_ADDRESS][DOMAIN_NAME]"
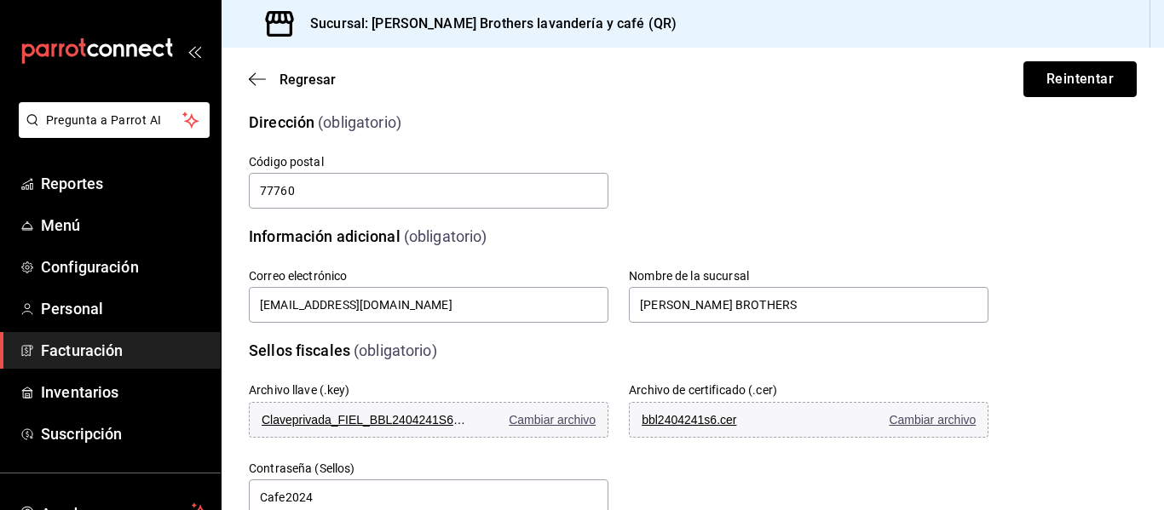
drag, startPoint x: 1060, startPoint y: 76, endPoint x: 1049, endPoint y: 82, distance: 12.6
click at [1060, 76] on button "Reintentar" at bounding box center [1079, 79] width 113 height 36
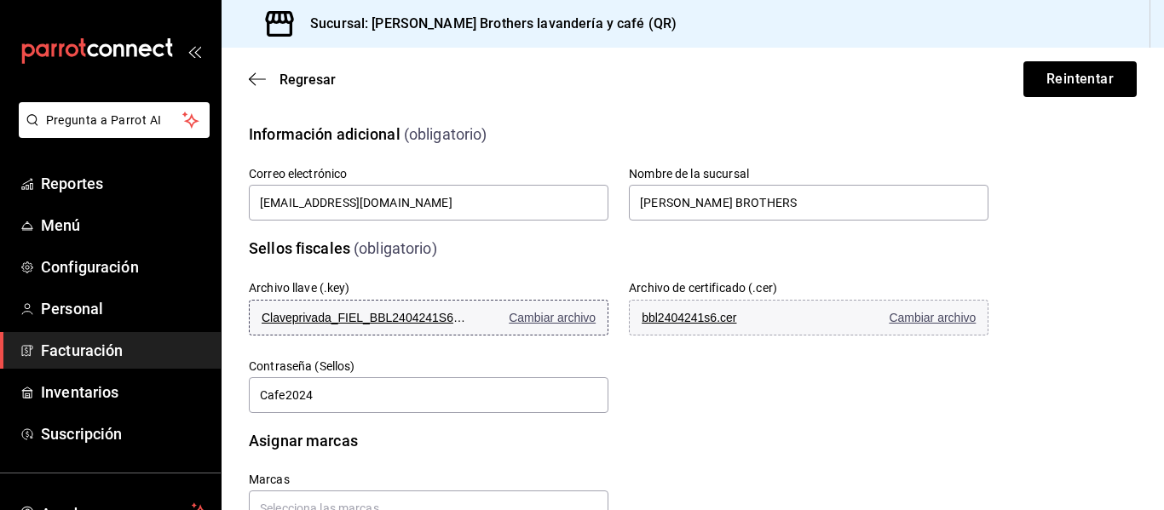
scroll to position [216, 0]
